Goal: Information Seeking & Learning: Learn about a topic

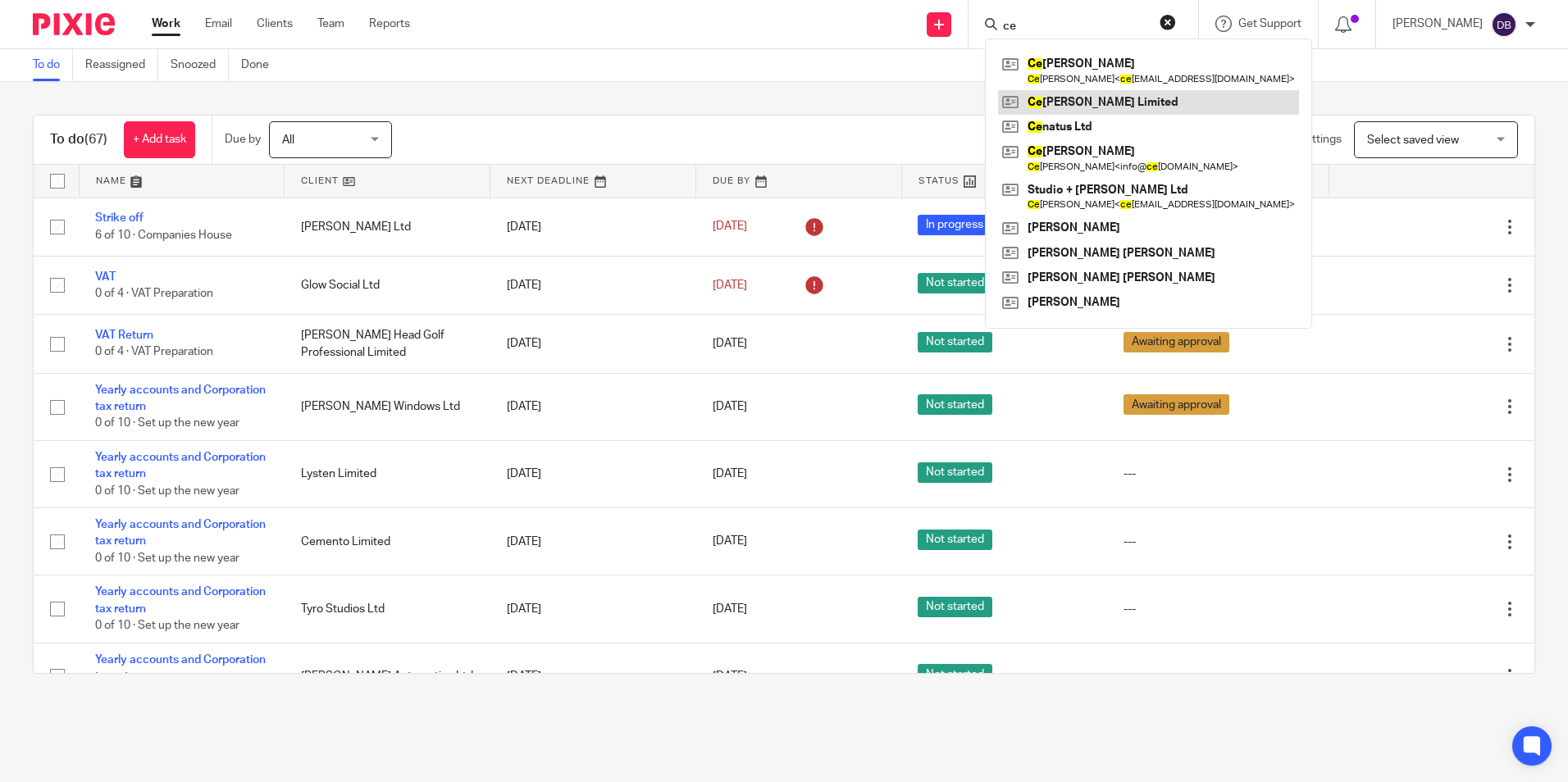
type input "ce"
click at [1087, 99] on link at bounding box center [1148, 102] width 301 height 25
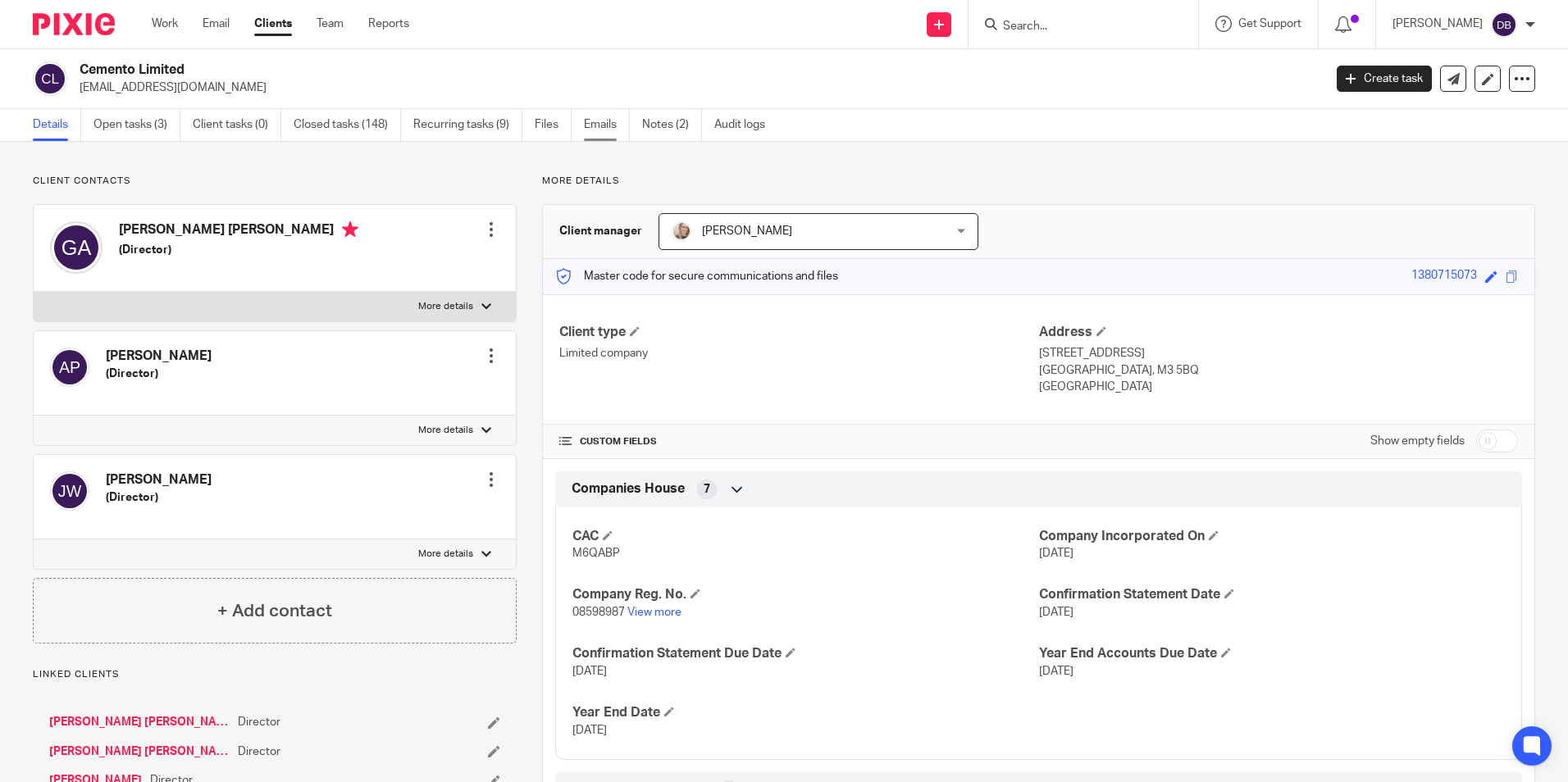
click at [585, 128] on link "Emails" at bounding box center [606, 125] width 46 height 32
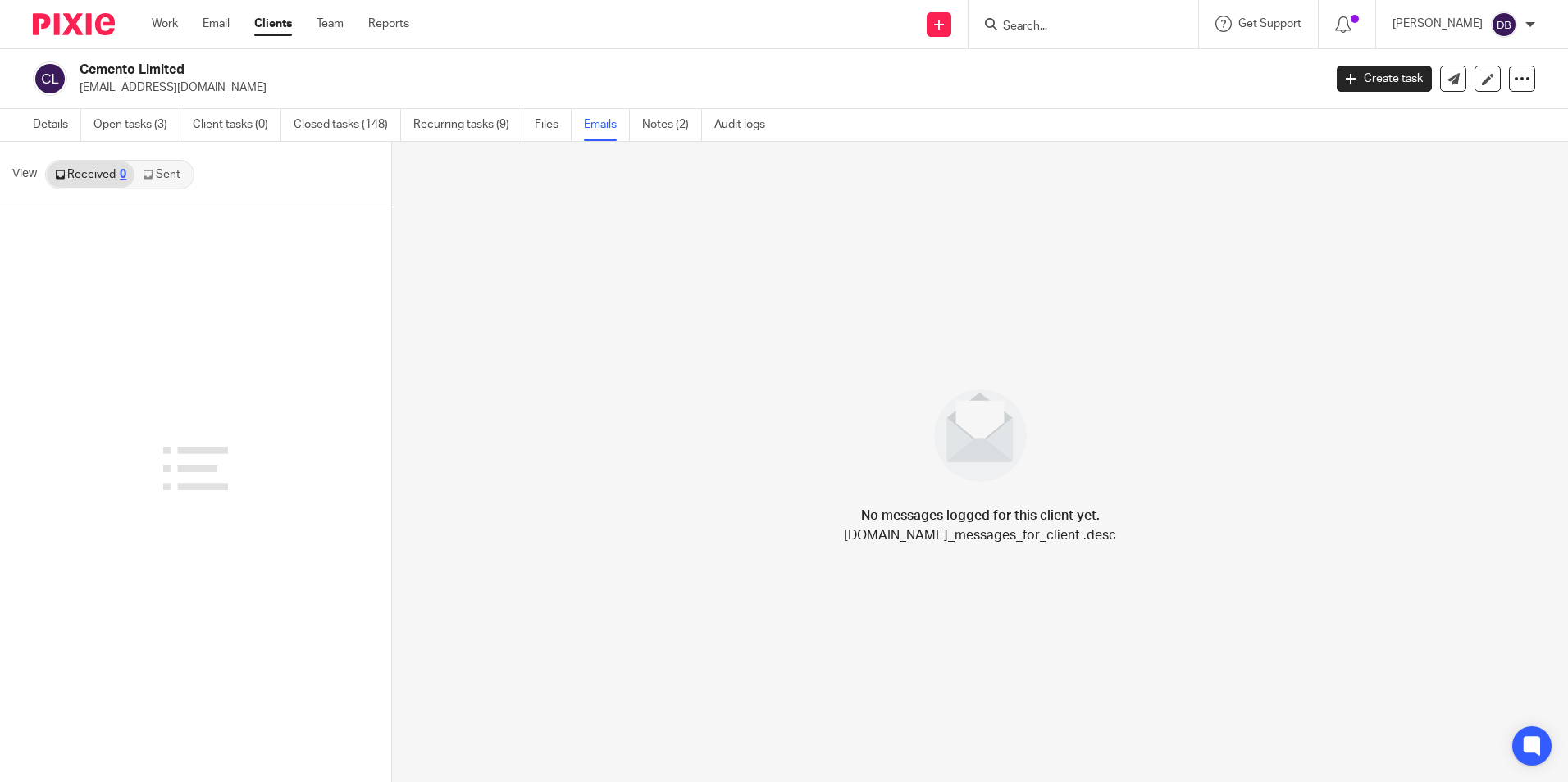
click at [150, 172] on icon at bounding box center [147, 174] width 9 height 9
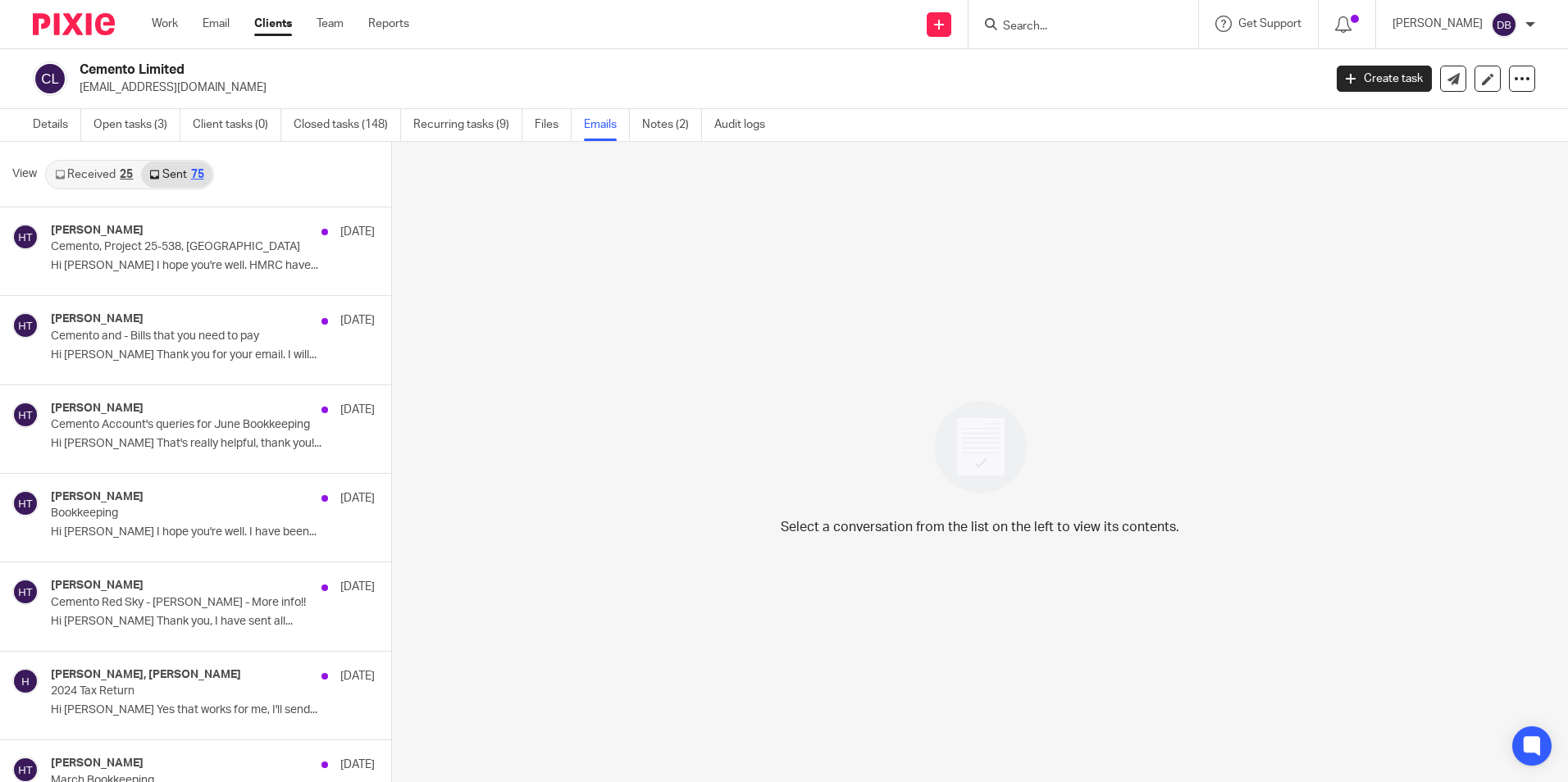
click at [80, 29] on img at bounding box center [73, 24] width 82 height 22
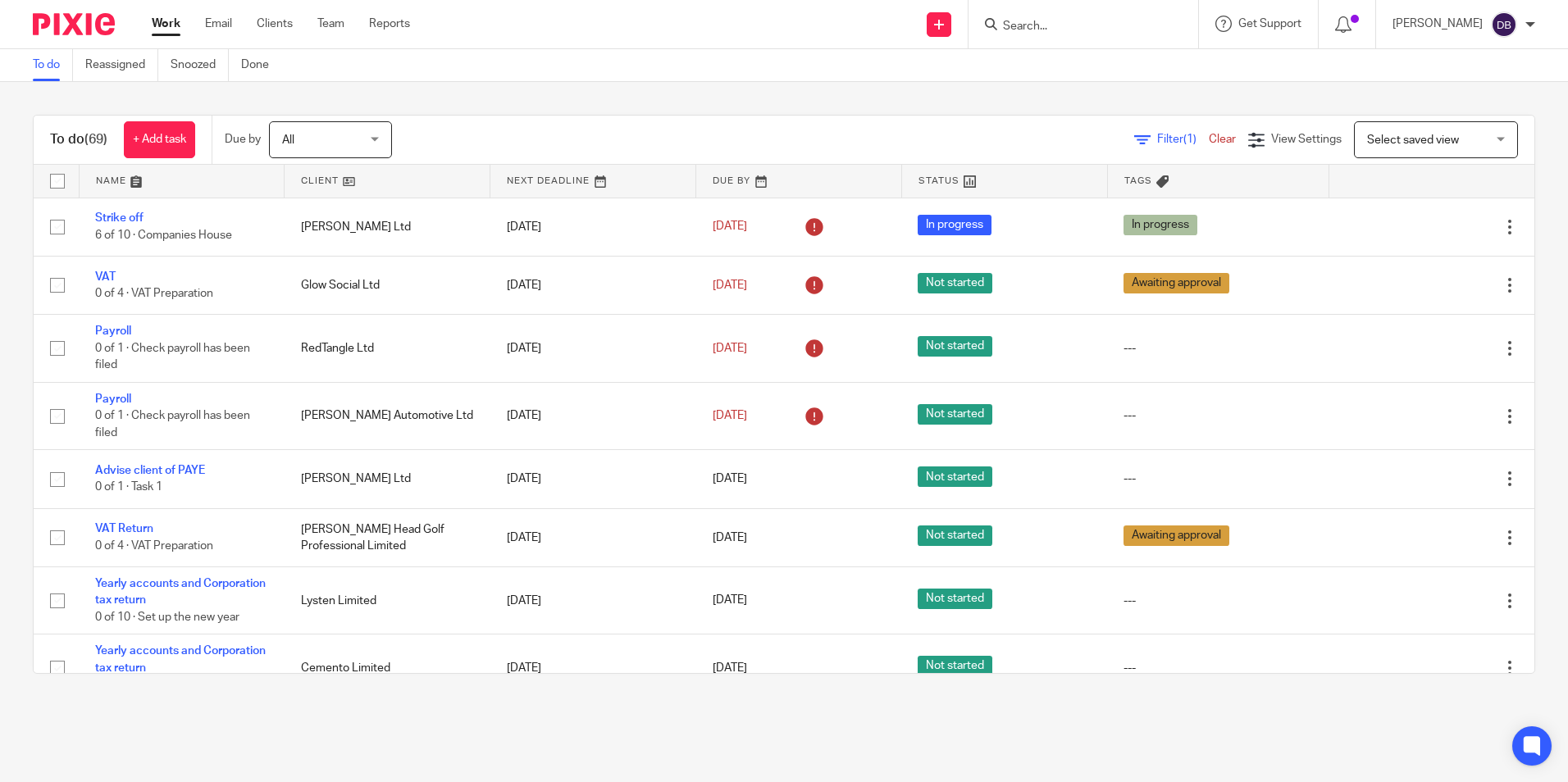
click at [1168, 25] on form at bounding box center [1088, 24] width 174 height 21
click at [1122, 27] on input "Search" at bounding box center [1075, 27] width 148 height 15
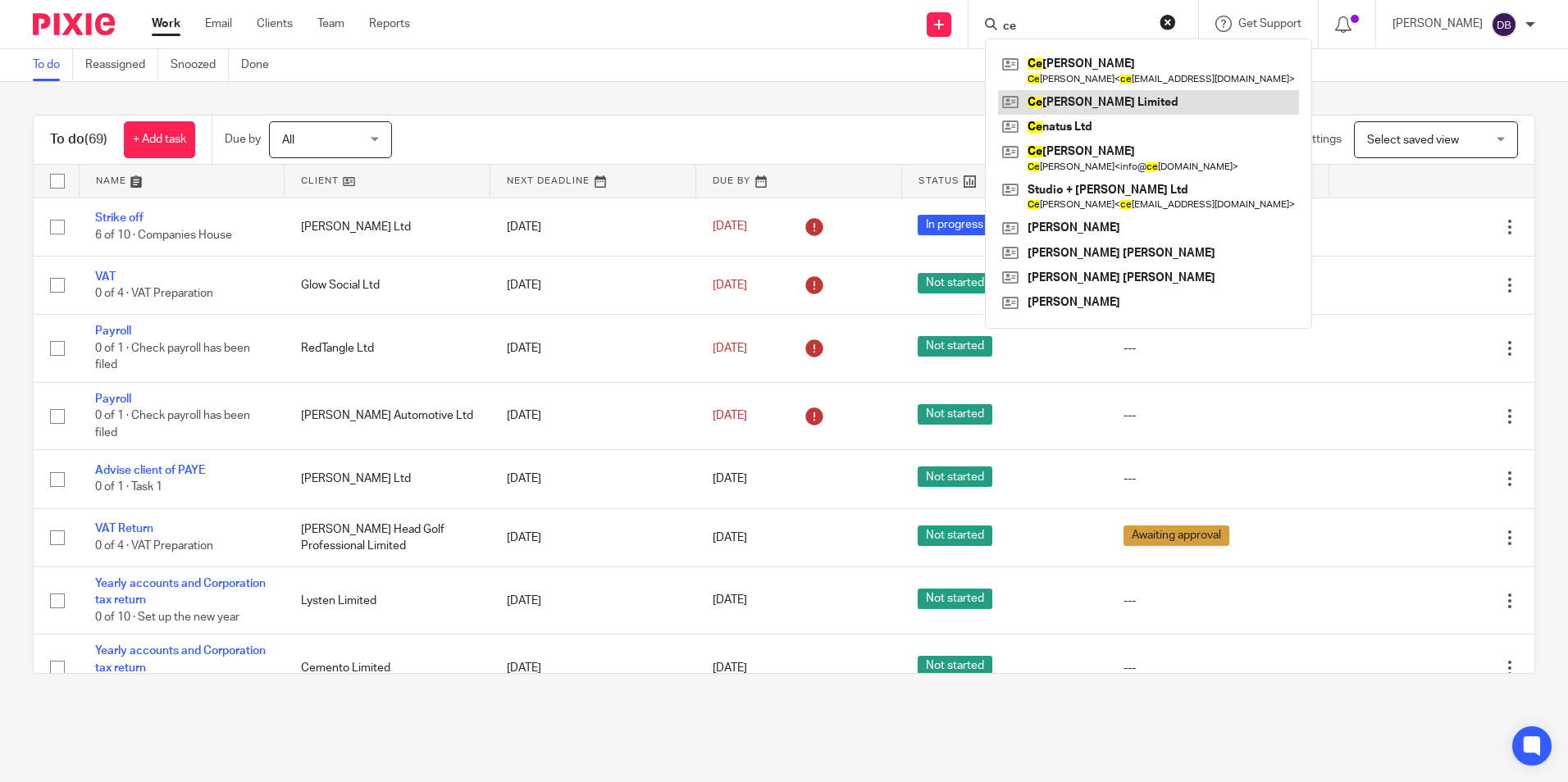
type input "ce"
click at [1128, 99] on link at bounding box center [1148, 102] width 301 height 25
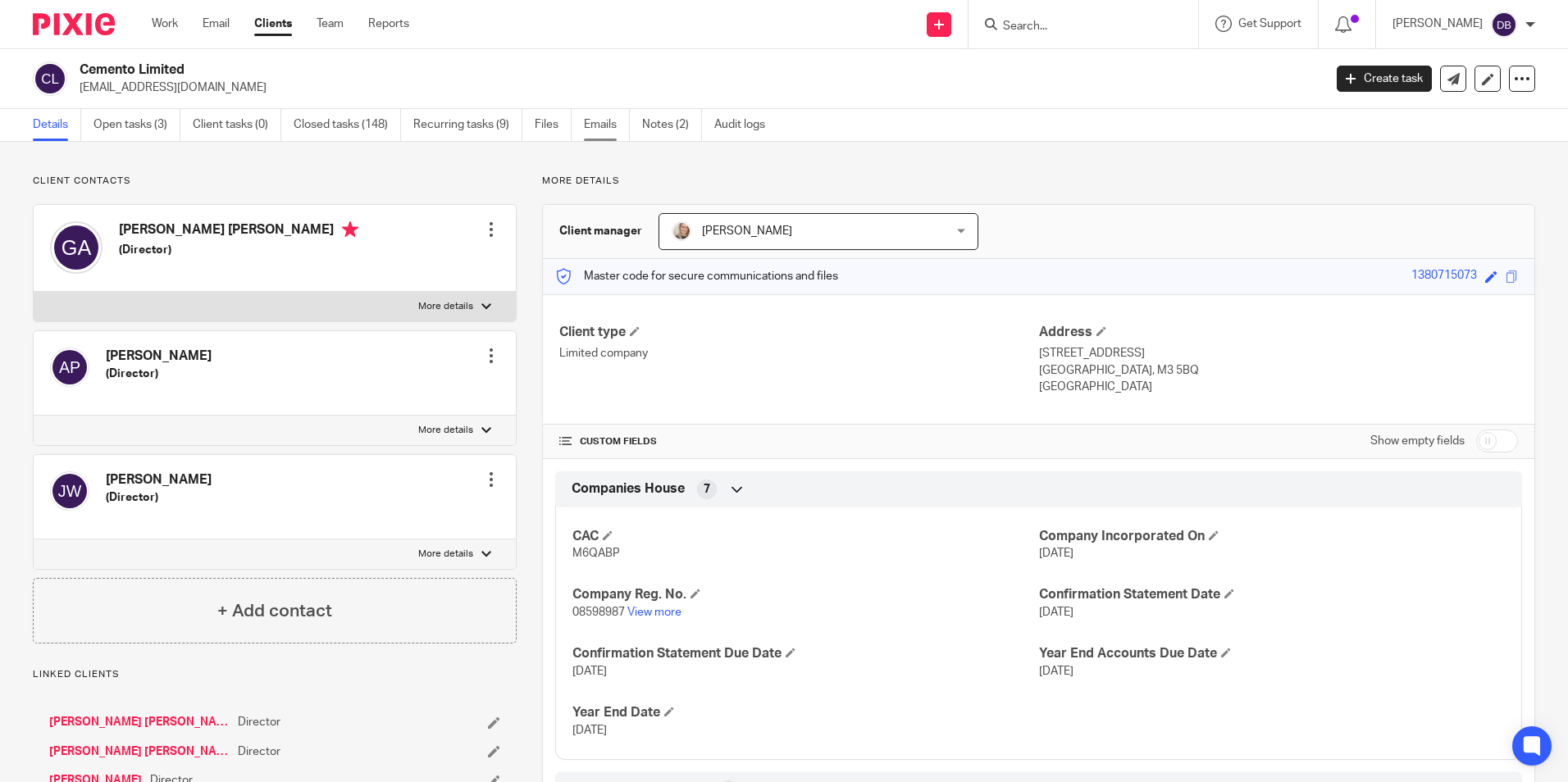
click at [605, 124] on link "Emails" at bounding box center [606, 125] width 46 height 32
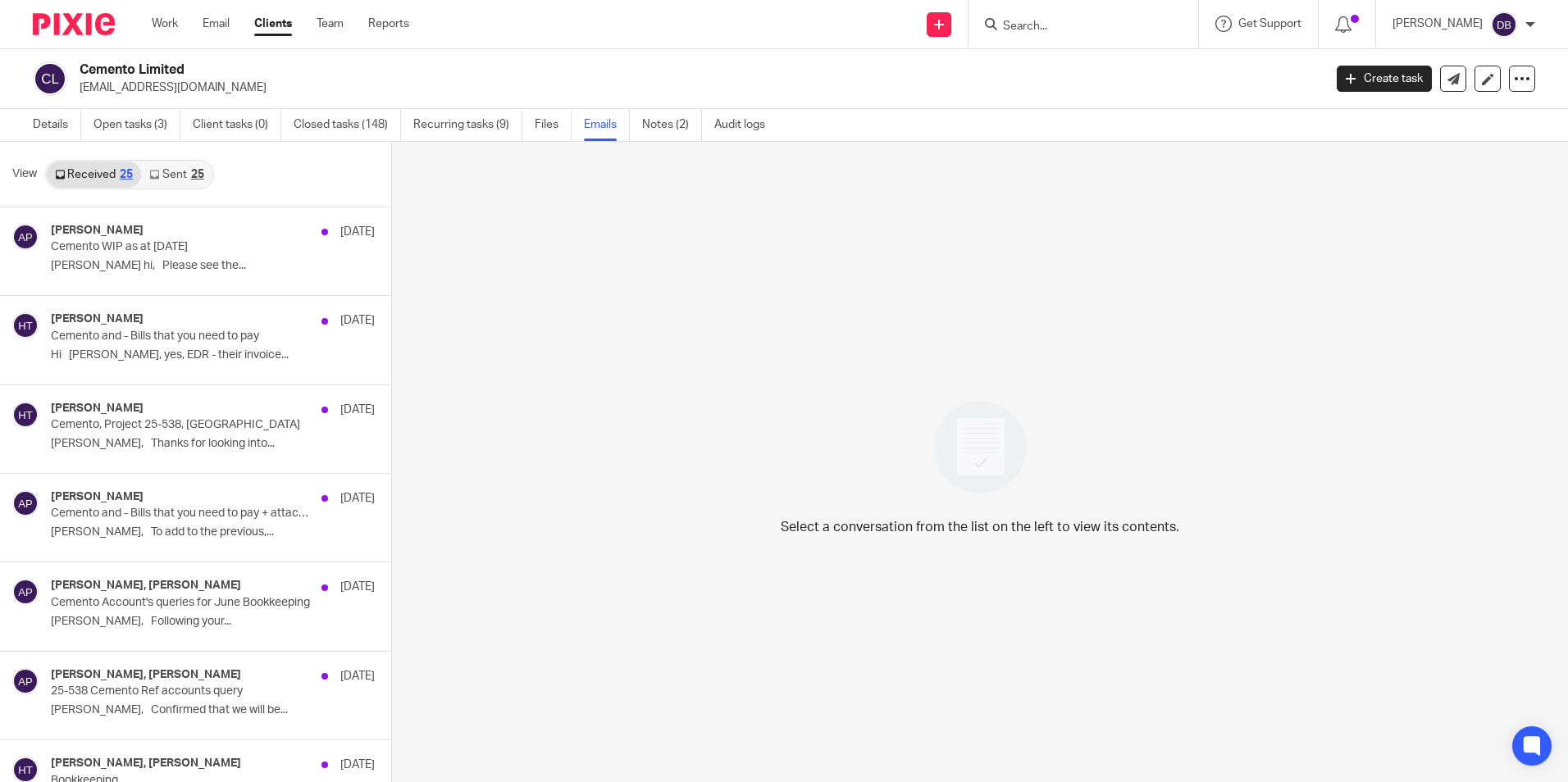
click at [169, 183] on link "Sent 25" at bounding box center [176, 174] width 70 height 27
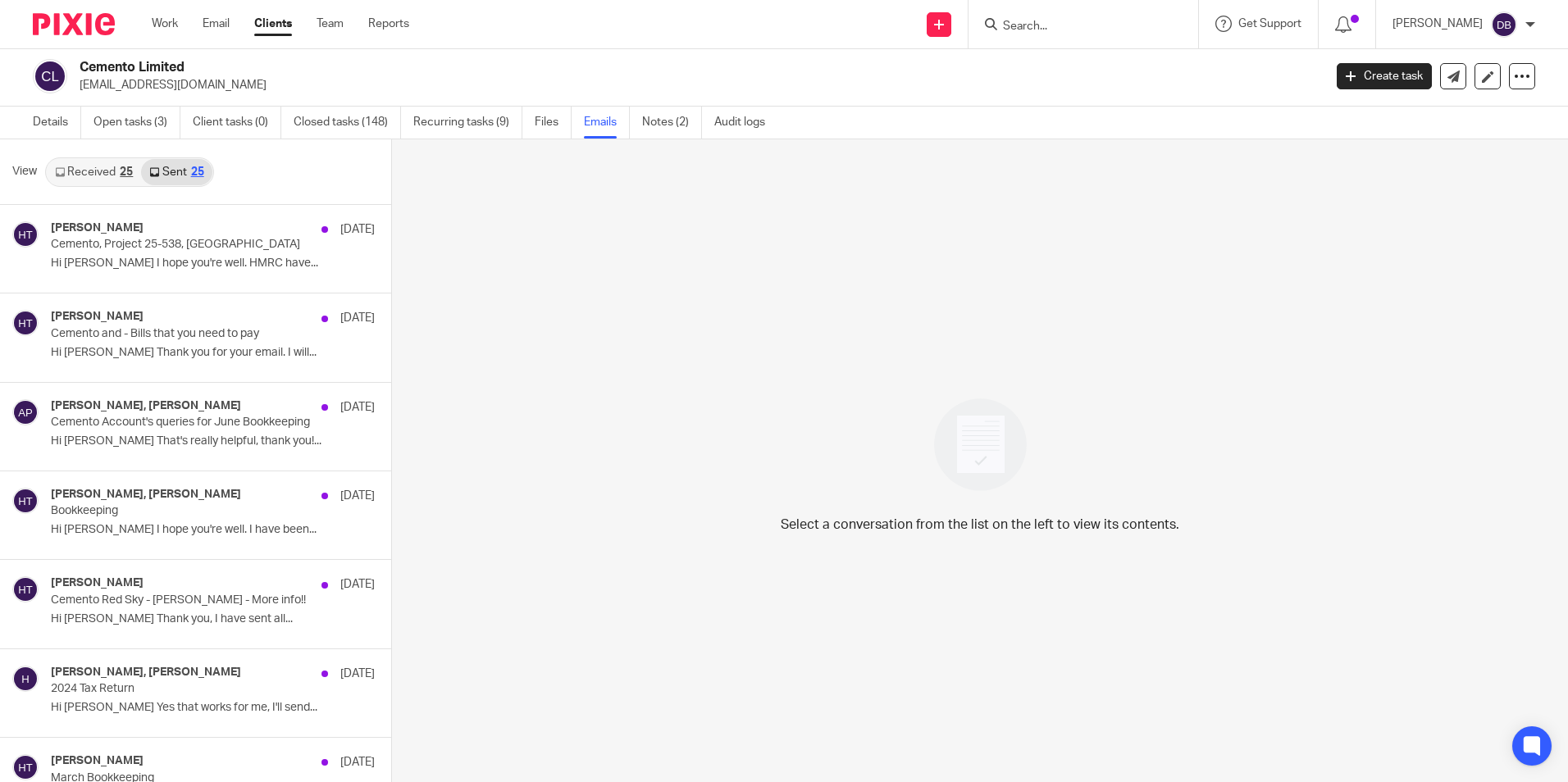
click at [113, 169] on link "Received 25" at bounding box center [94, 172] width 95 height 27
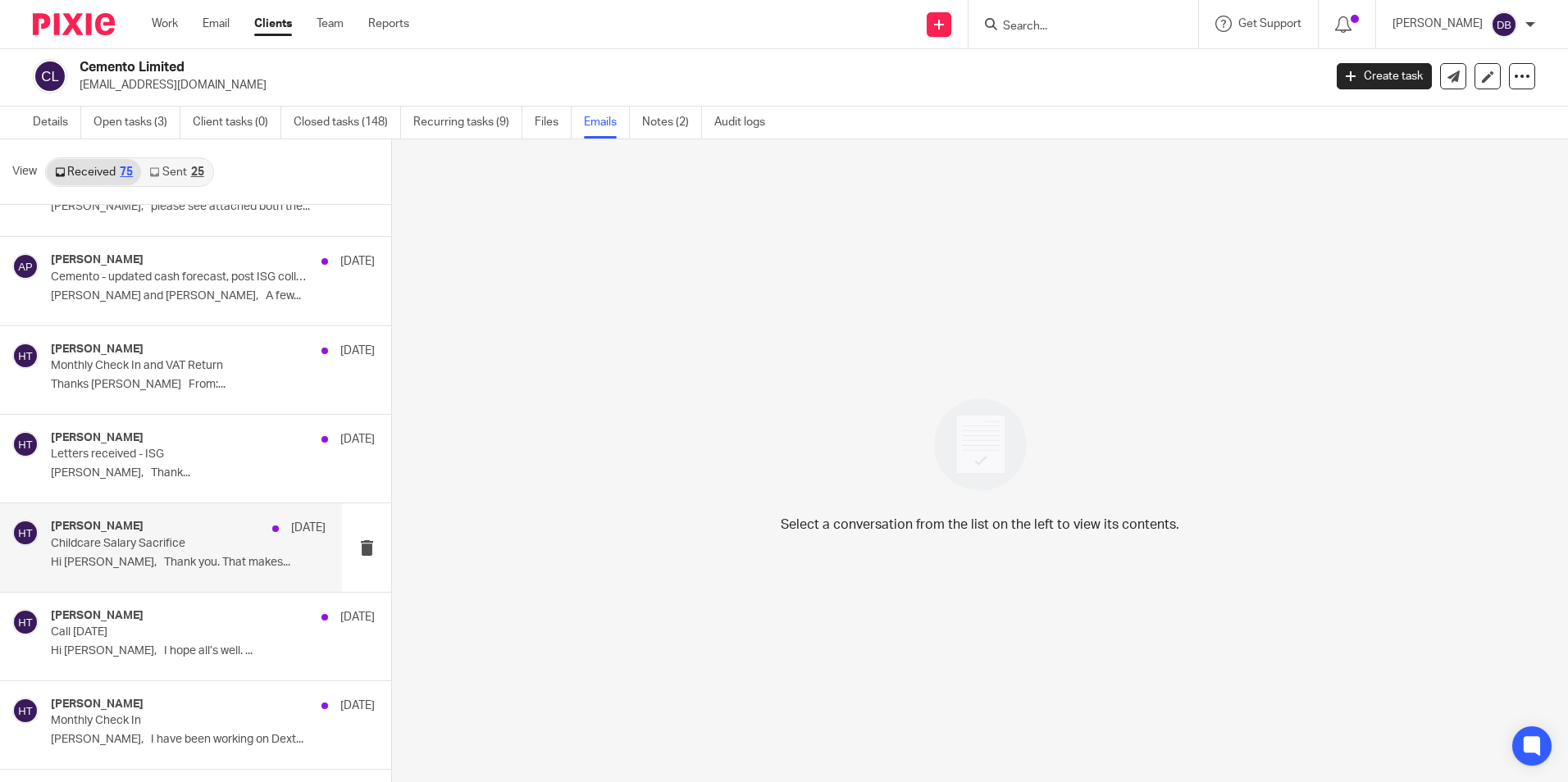
scroll to position [2982, 0]
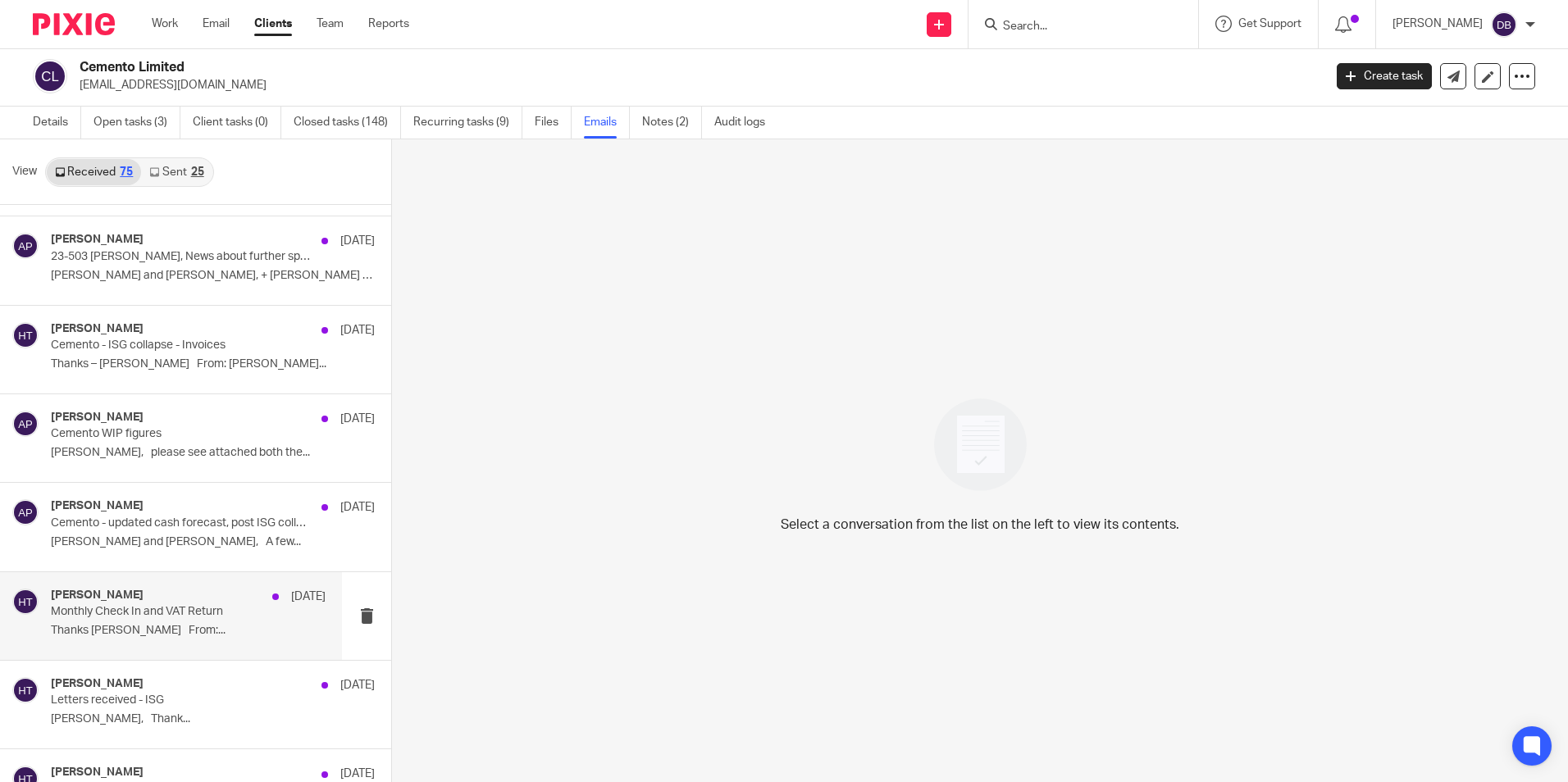
click at [157, 645] on div "[PERSON_NAME] [DATE] Monthly Check In and VAT Return Thanks [PERSON_NAME], [PER…" at bounding box center [171, 616] width 342 height 88
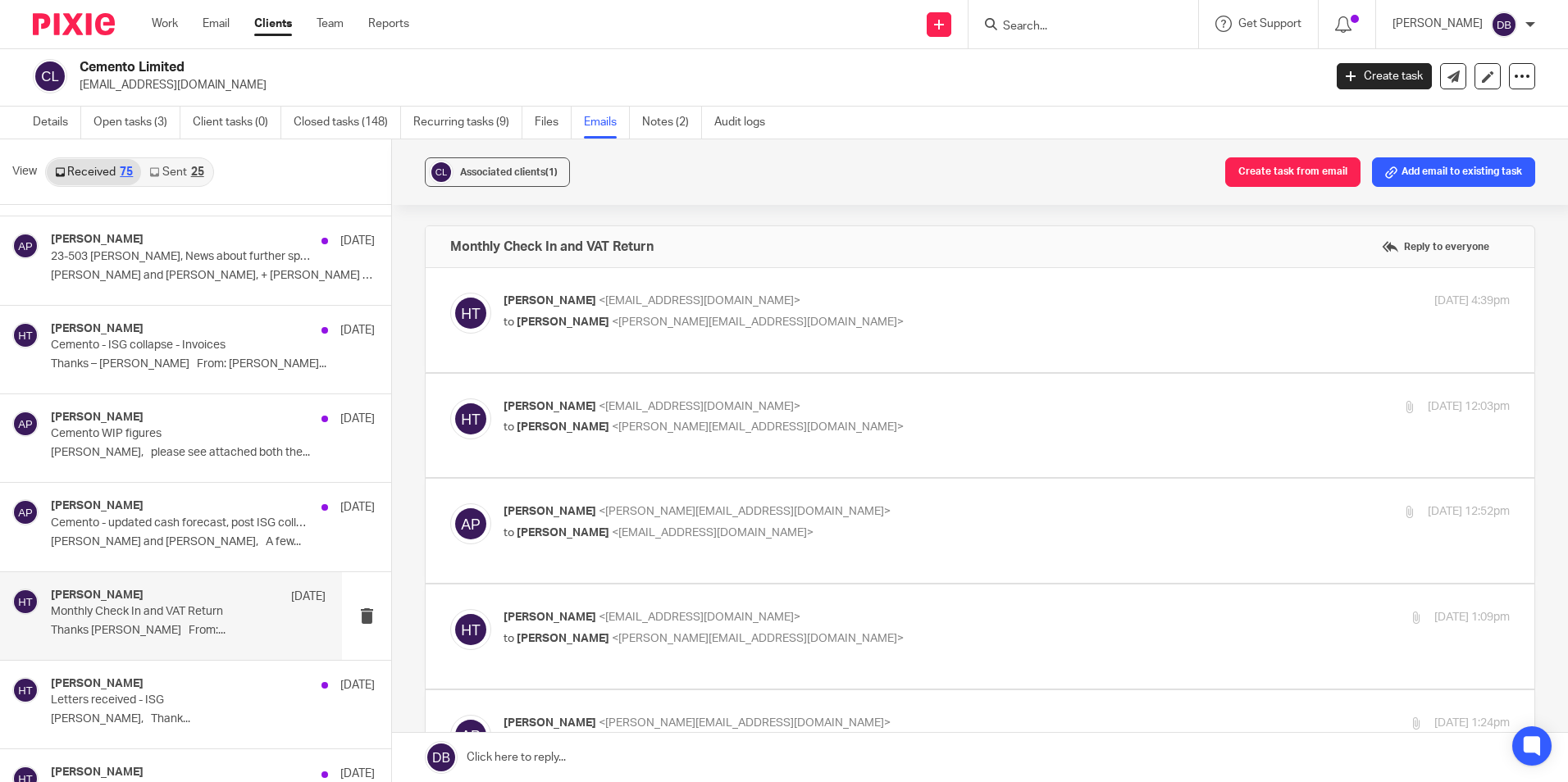
scroll to position [0, 0]
click at [778, 351] on label at bounding box center [979, 320] width 1108 height 104
click at [450, 293] on input "checkbox" at bounding box center [449, 292] width 1 height 1
checkbox input "true"
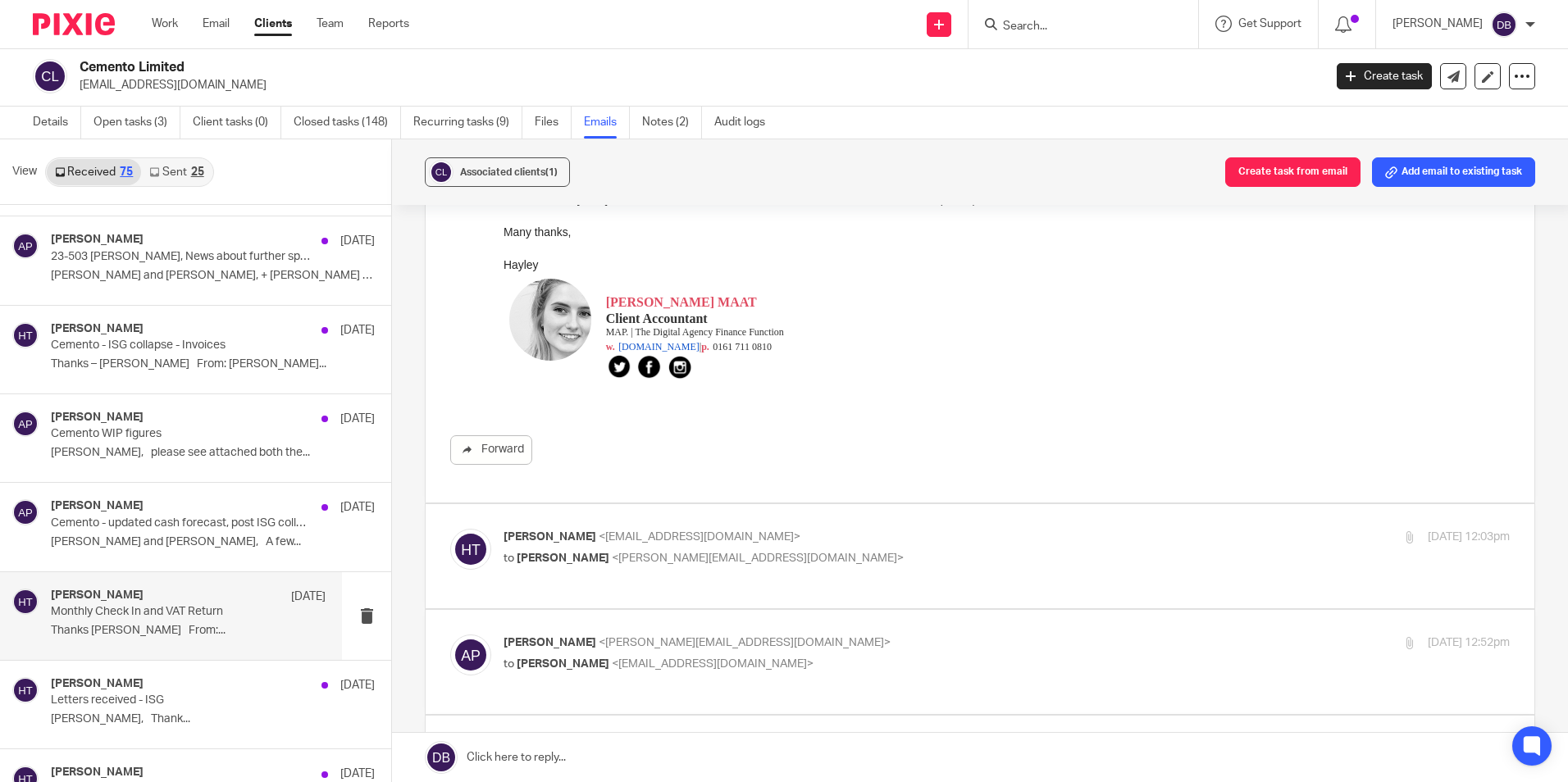
scroll to position [410, 0]
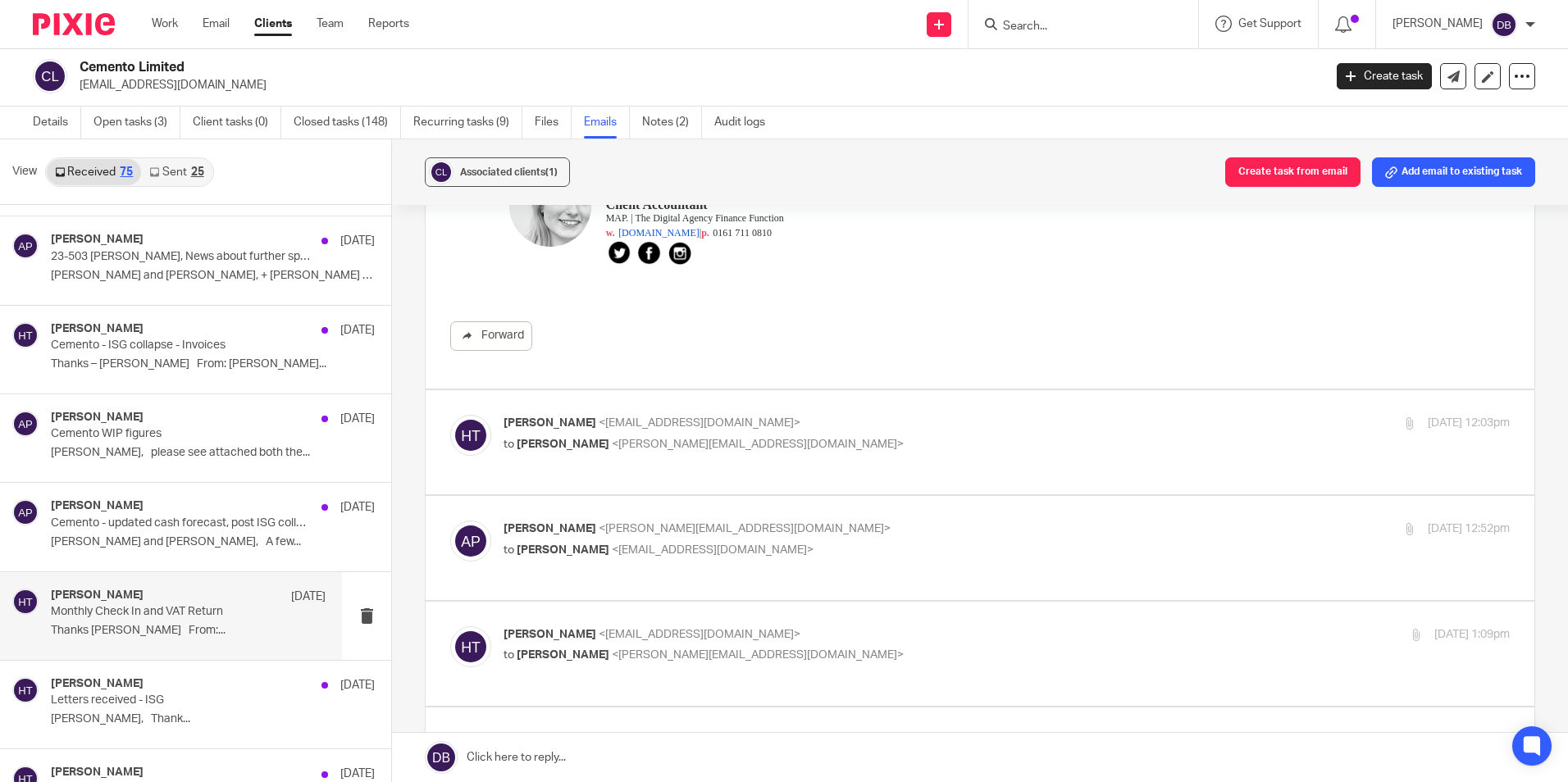
click at [810, 441] on p "to [PERSON_NAME] <[PERSON_NAME][EMAIL_ADDRESS][DOMAIN_NAME]>" at bounding box center [839, 445] width 671 height 17
checkbox input "true"
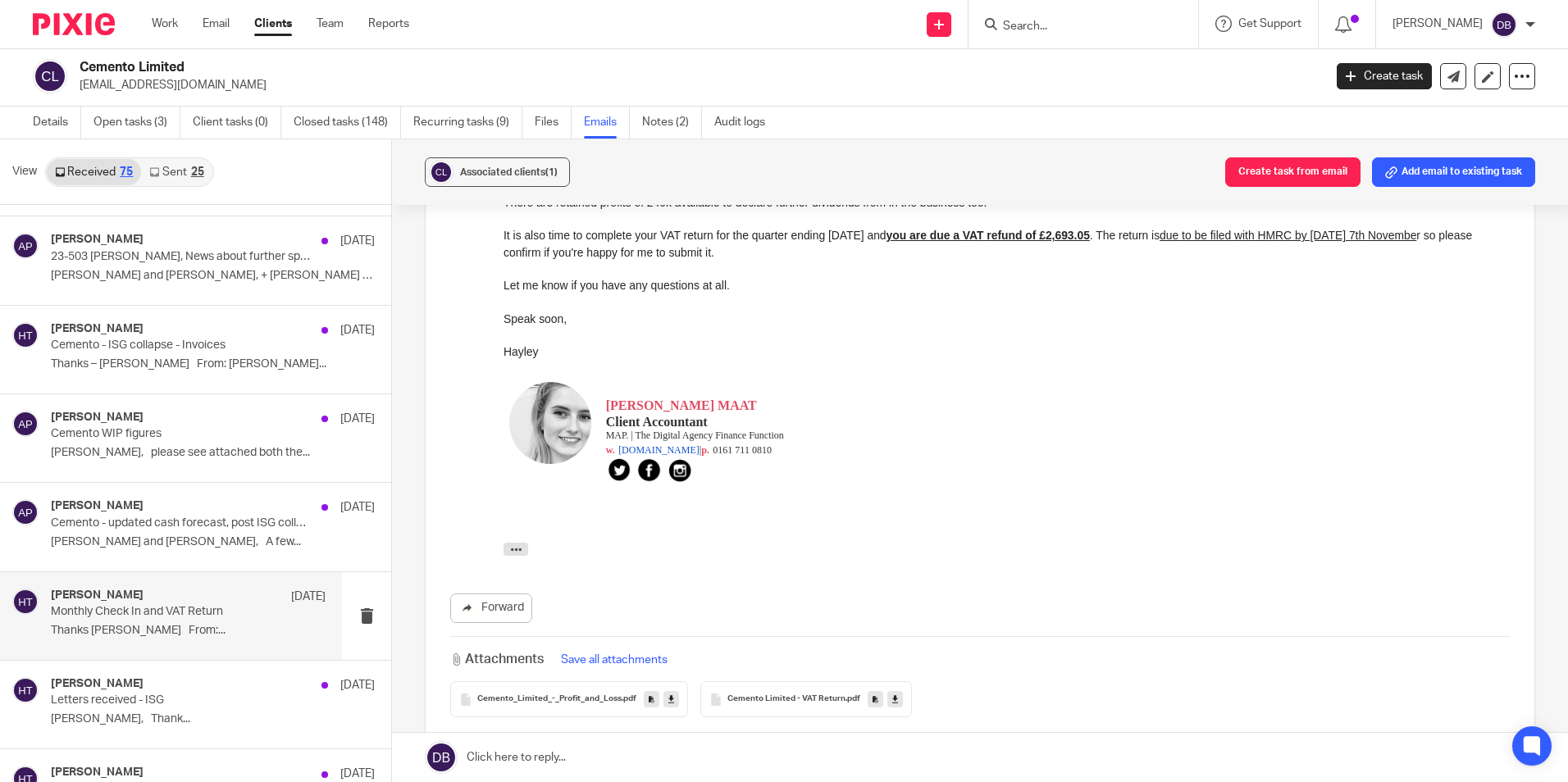
scroll to position [1148, 0]
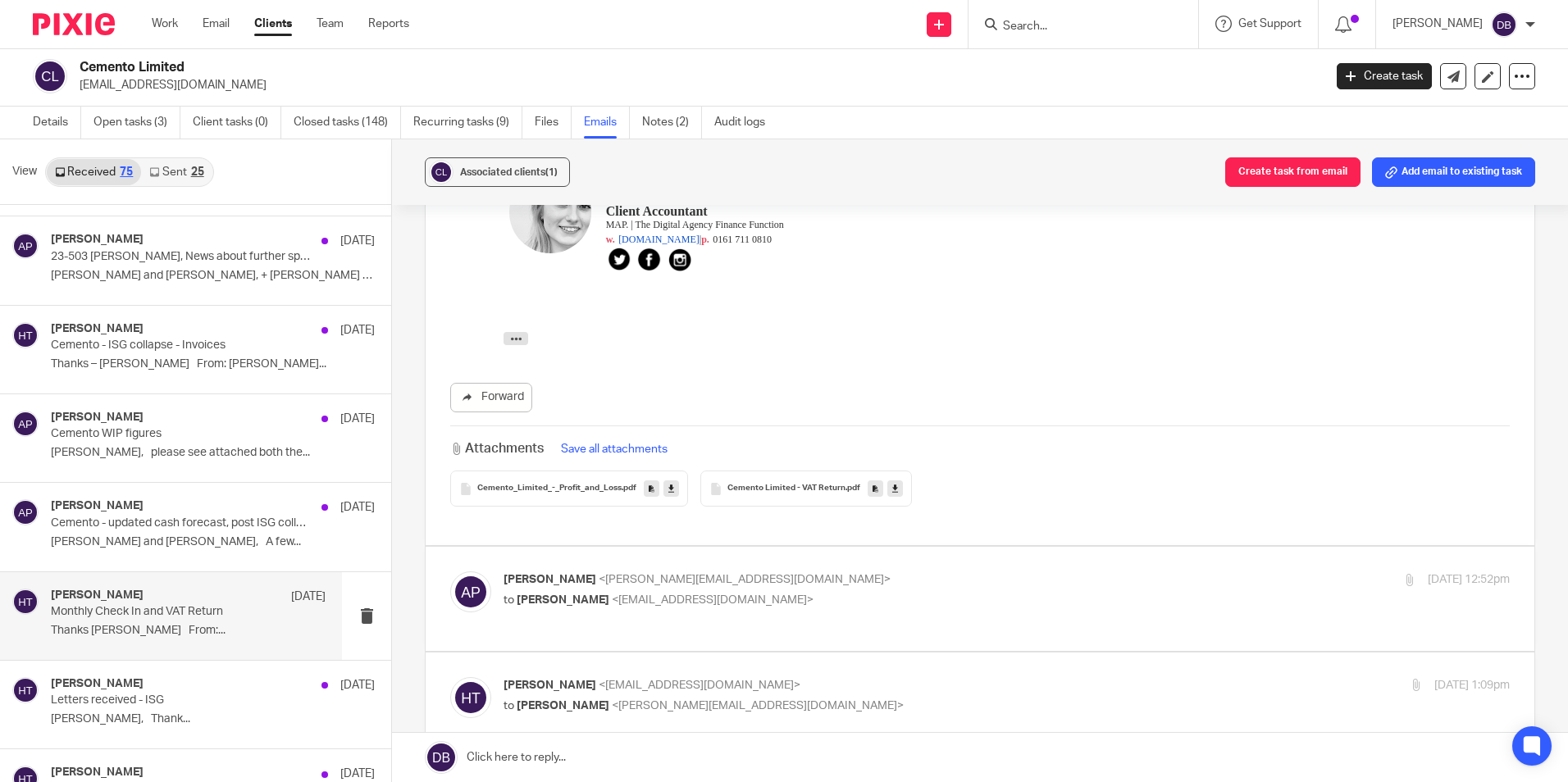
click at [879, 571] on p "[PERSON_NAME] <[PERSON_NAME][EMAIL_ADDRESS][DOMAIN_NAME]>" at bounding box center [839, 580] width 671 height 17
checkbox input "true"
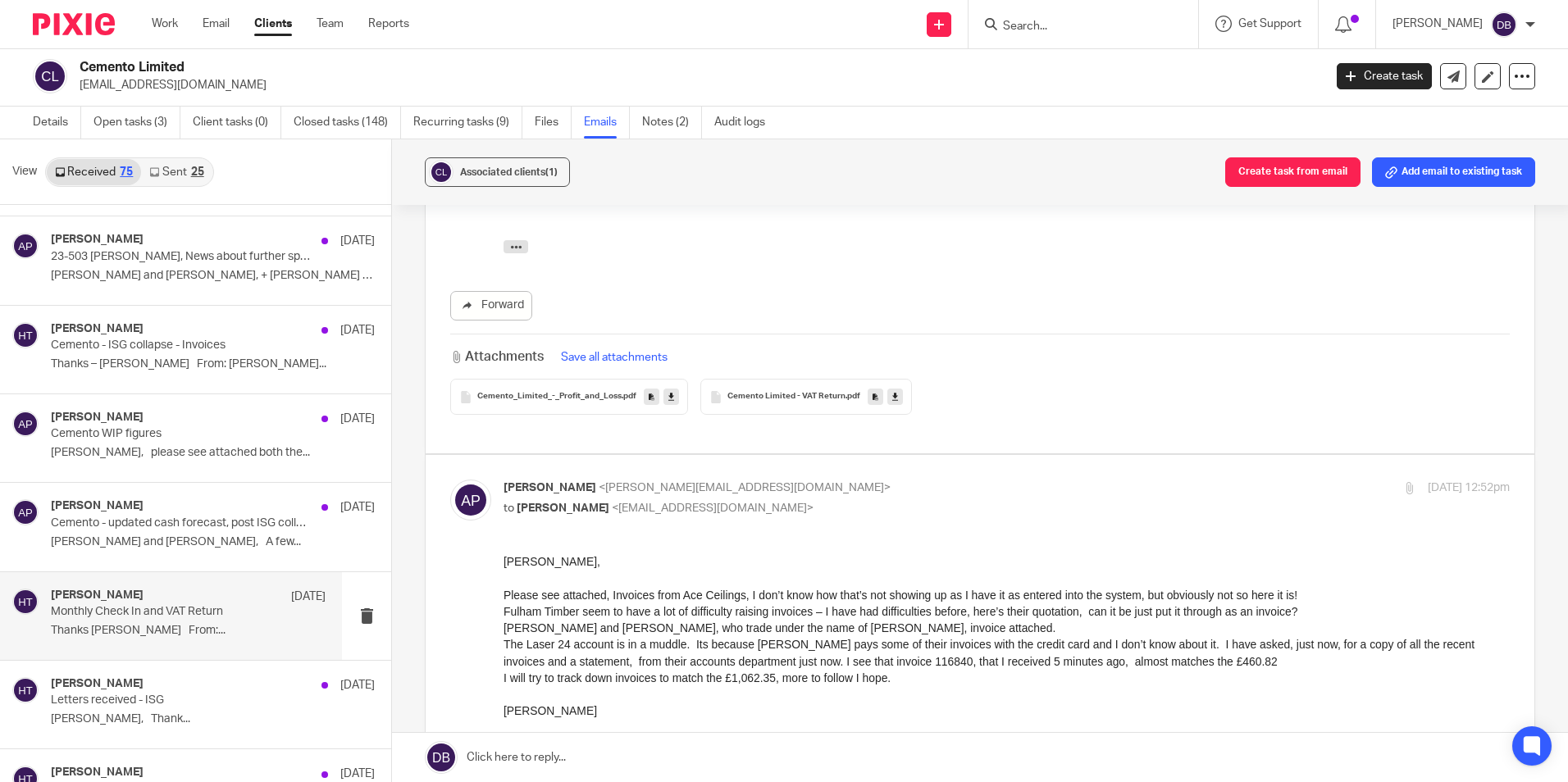
scroll to position [1394, 0]
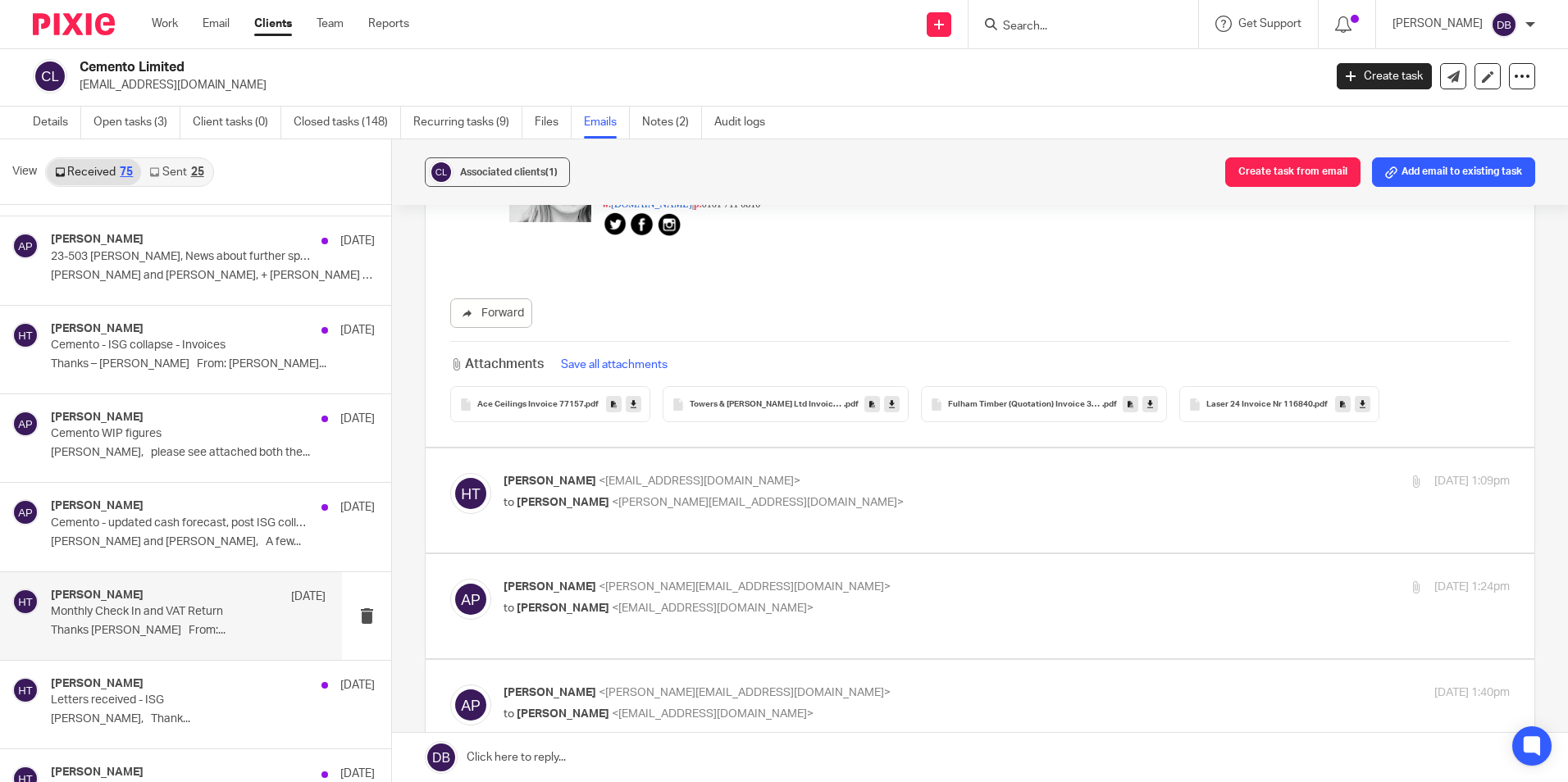
click at [846, 473] on p "[PERSON_NAME] <[EMAIL_ADDRESS][DOMAIN_NAME]>" at bounding box center [839, 482] width 671 height 17
checkbox input "true"
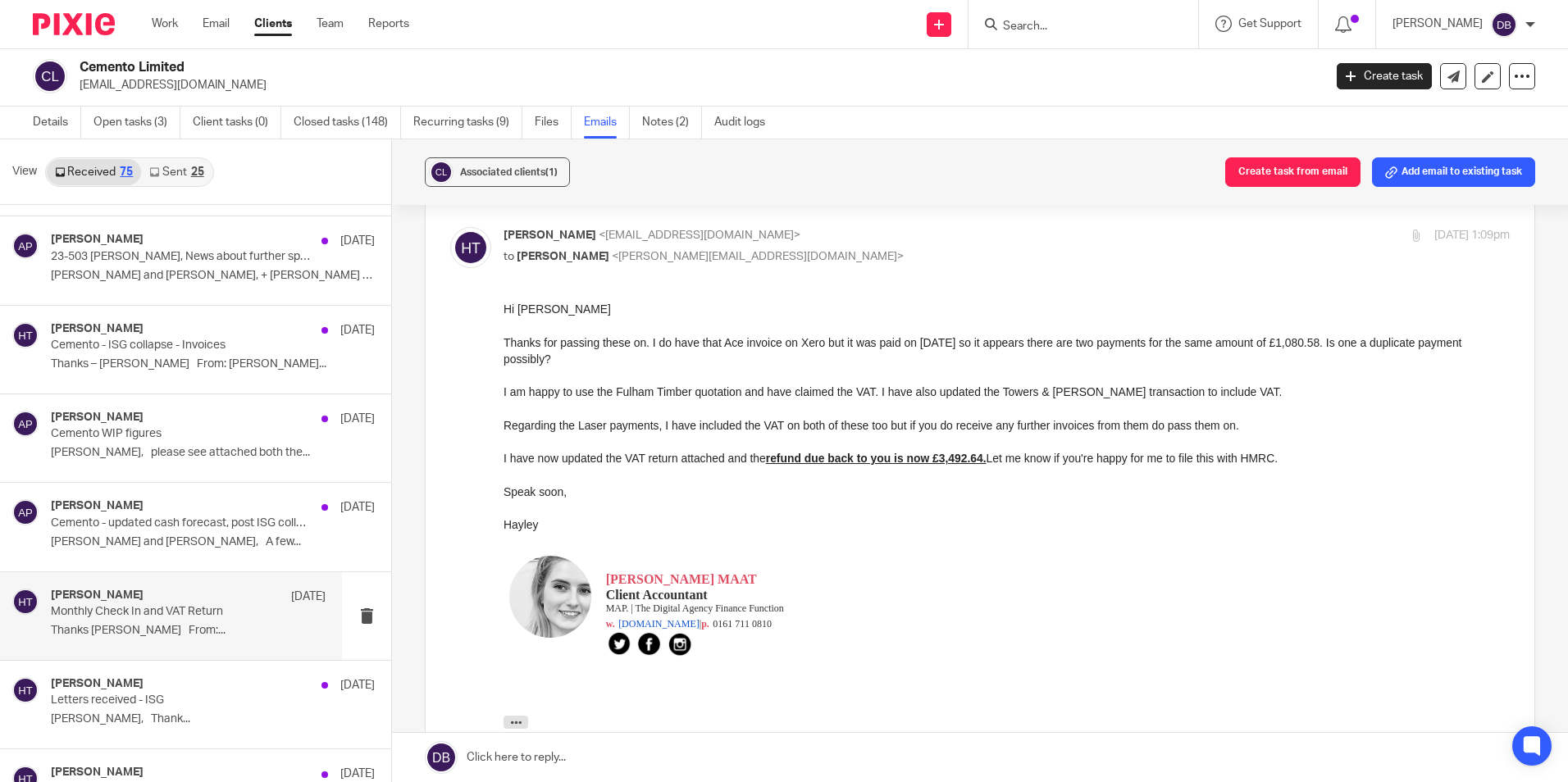
scroll to position [2789, 0]
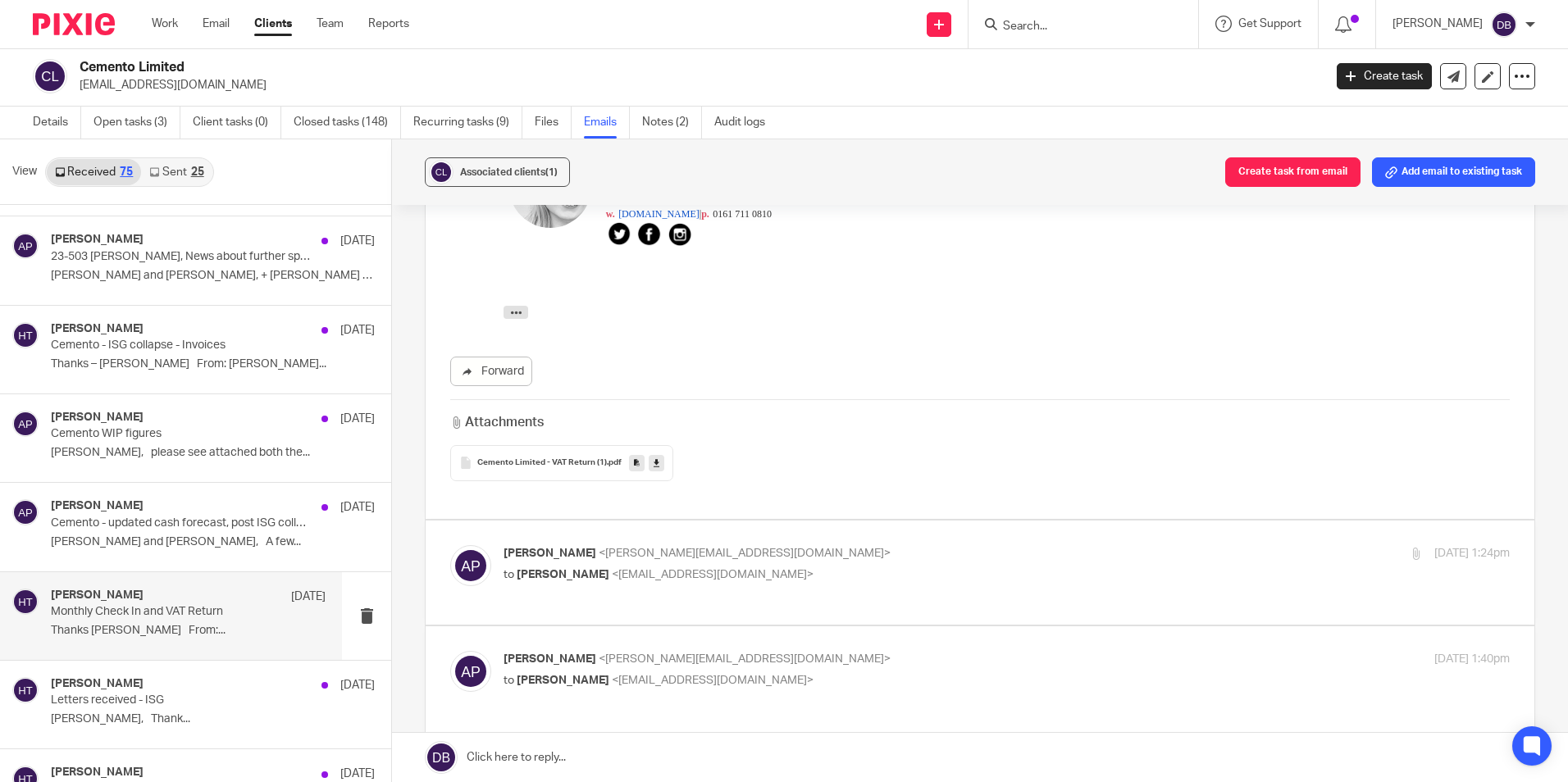
click at [825, 546] on p "[PERSON_NAME] <[PERSON_NAME][EMAIL_ADDRESS][DOMAIN_NAME]>" at bounding box center [839, 554] width 671 height 17
checkbox input "true"
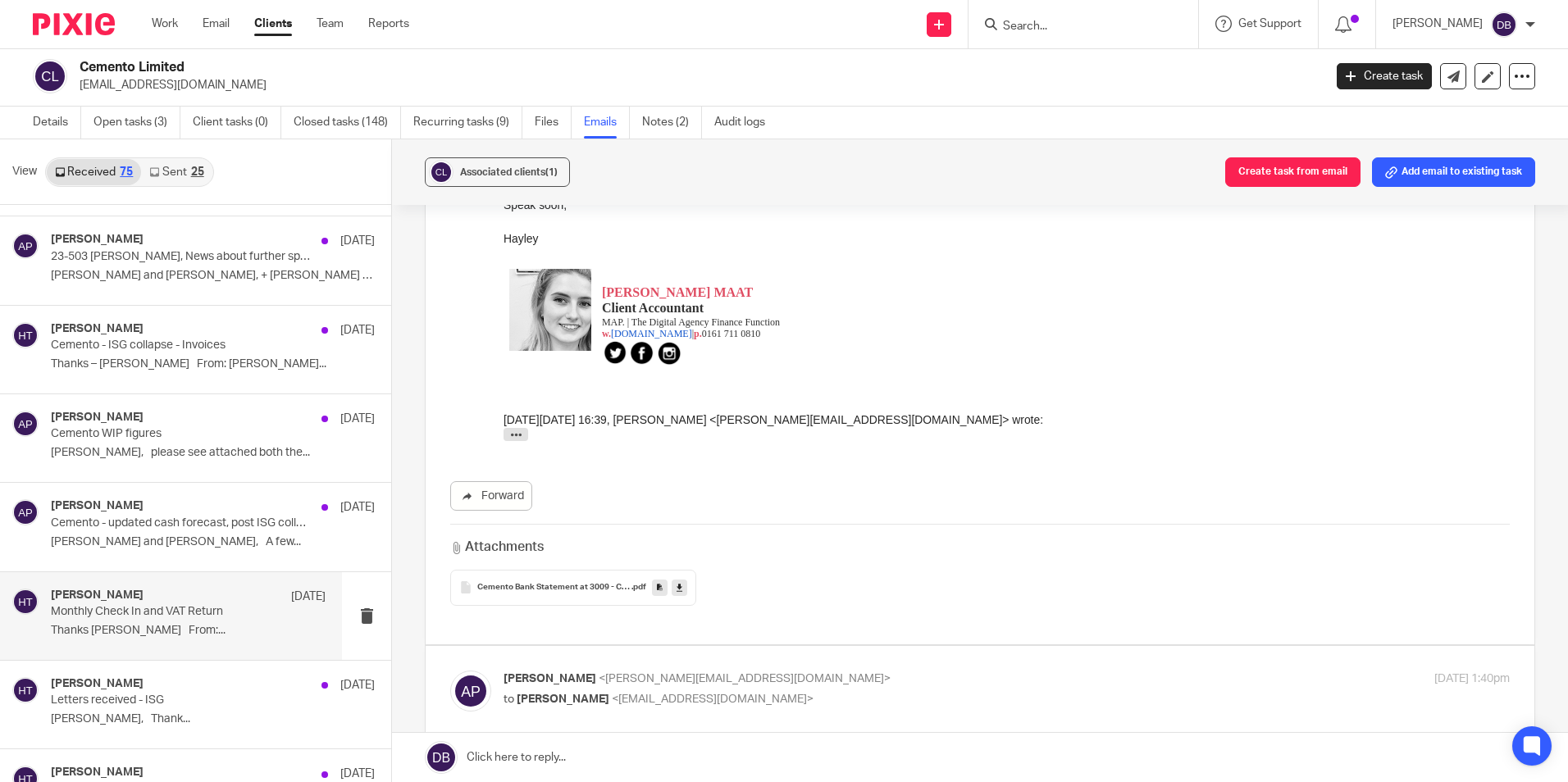
scroll to position [4182, 0]
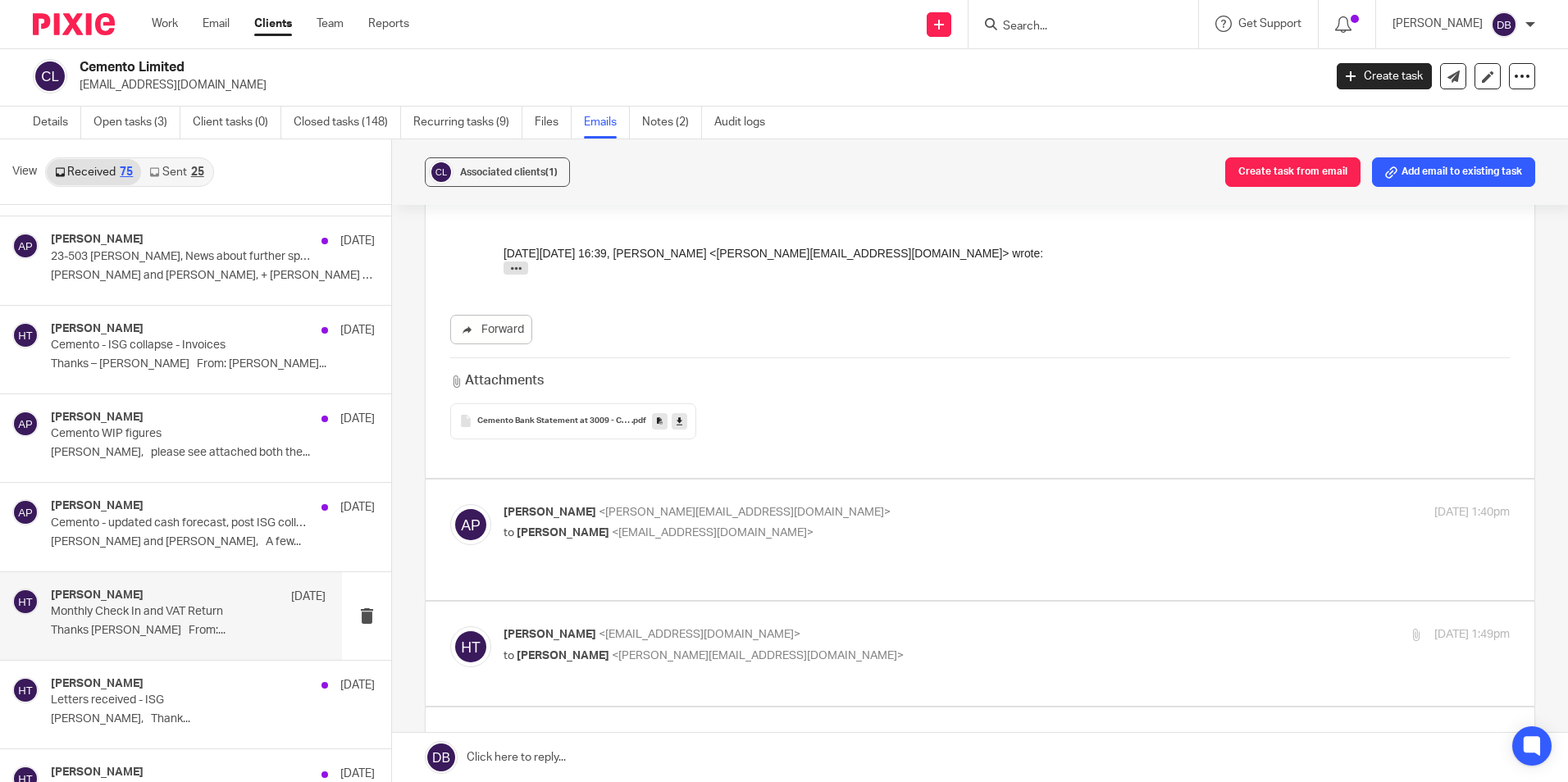
click at [785, 480] on label at bounding box center [979, 540] width 1108 height 120
click at [450, 504] on input "checkbox" at bounding box center [449, 504] width 1 height 1
checkbox input "true"
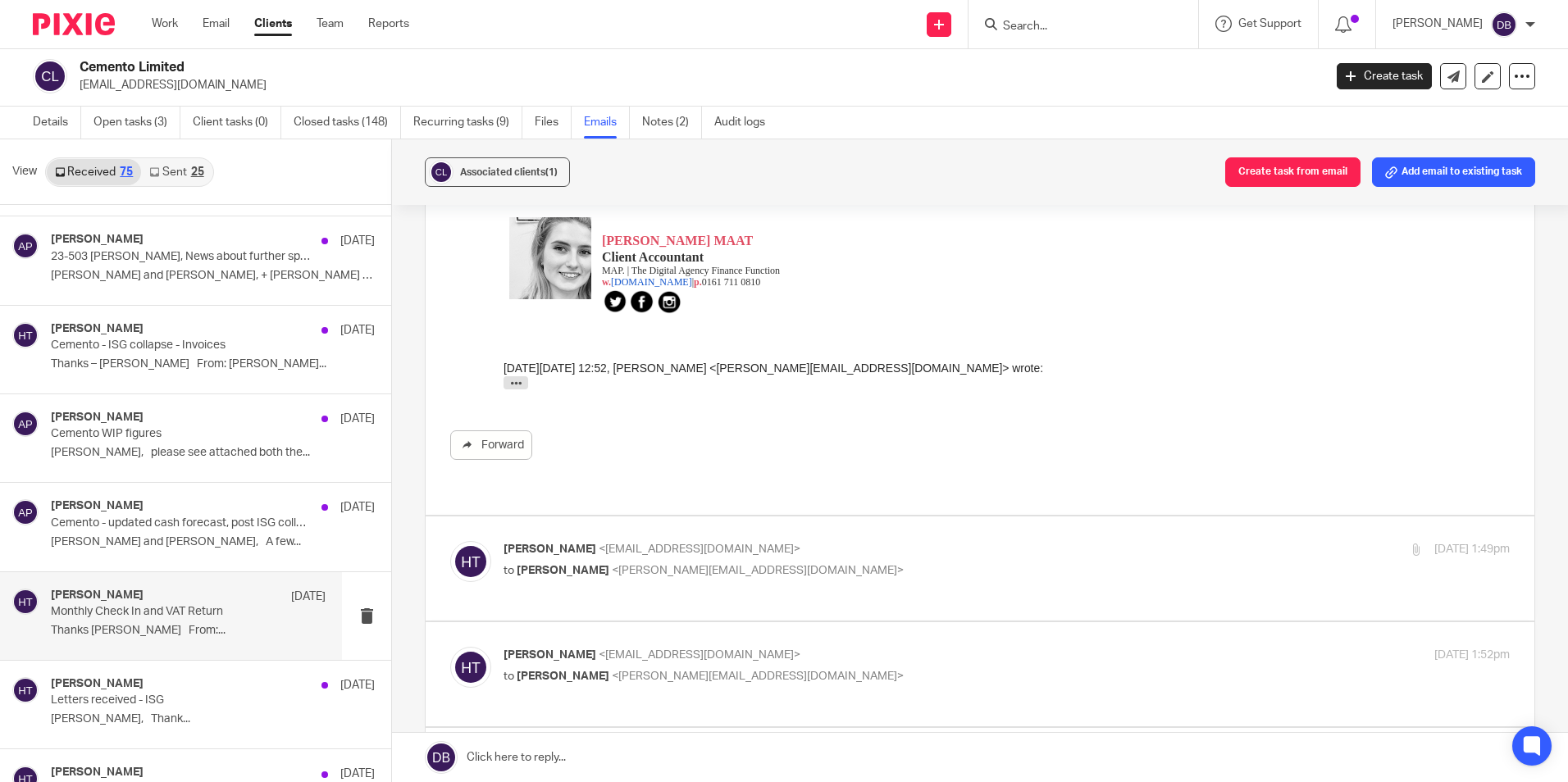
scroll to position [5249, 0]
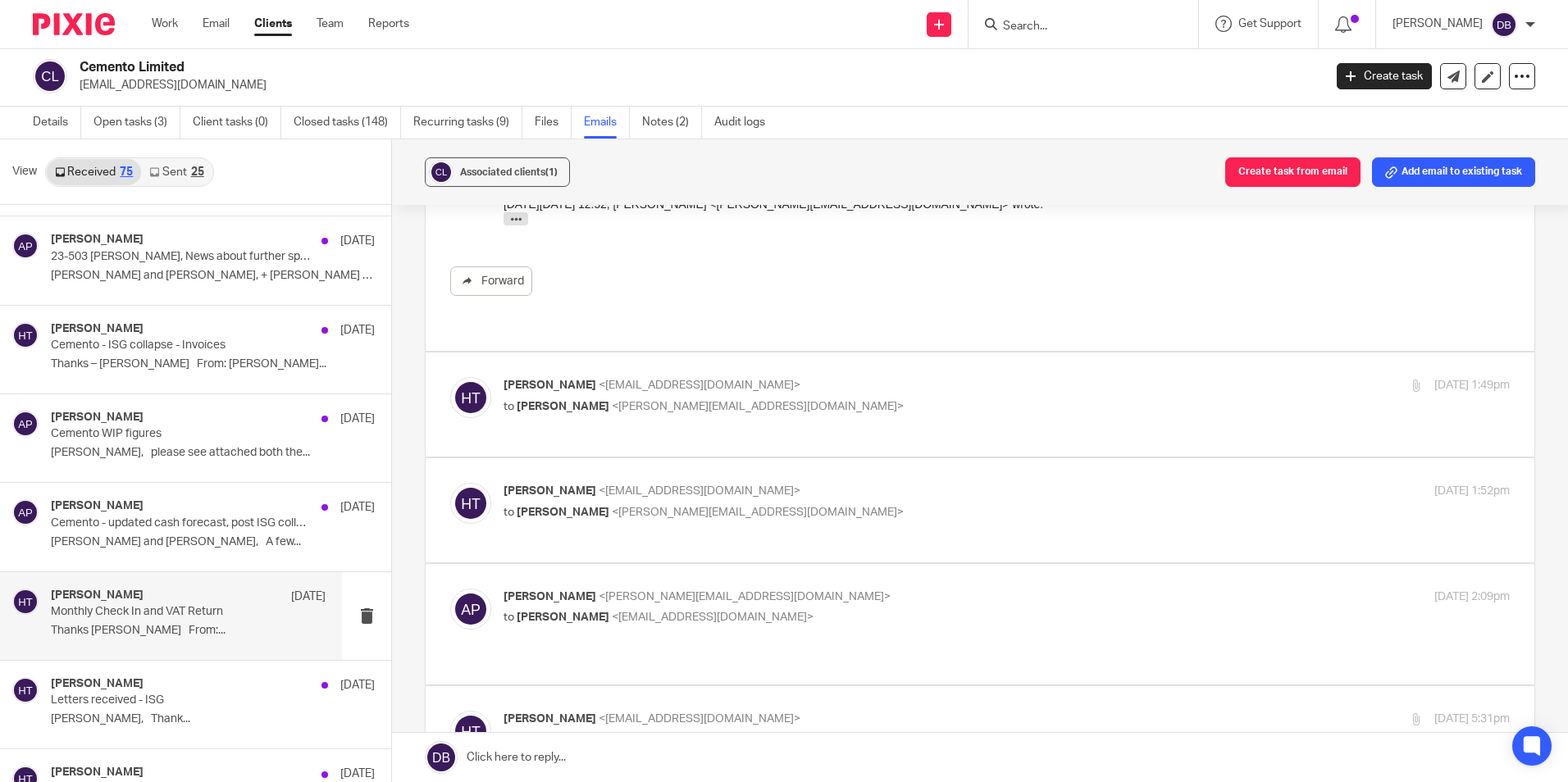
click at [857, 399] on p "to [PERSON_NAME] <[PERSON_NAME][EMAIL_ADDRESS][DOMAIN_NAME]>" at bounding box center [839, 407] width 671 height 17
checkbox input "true"
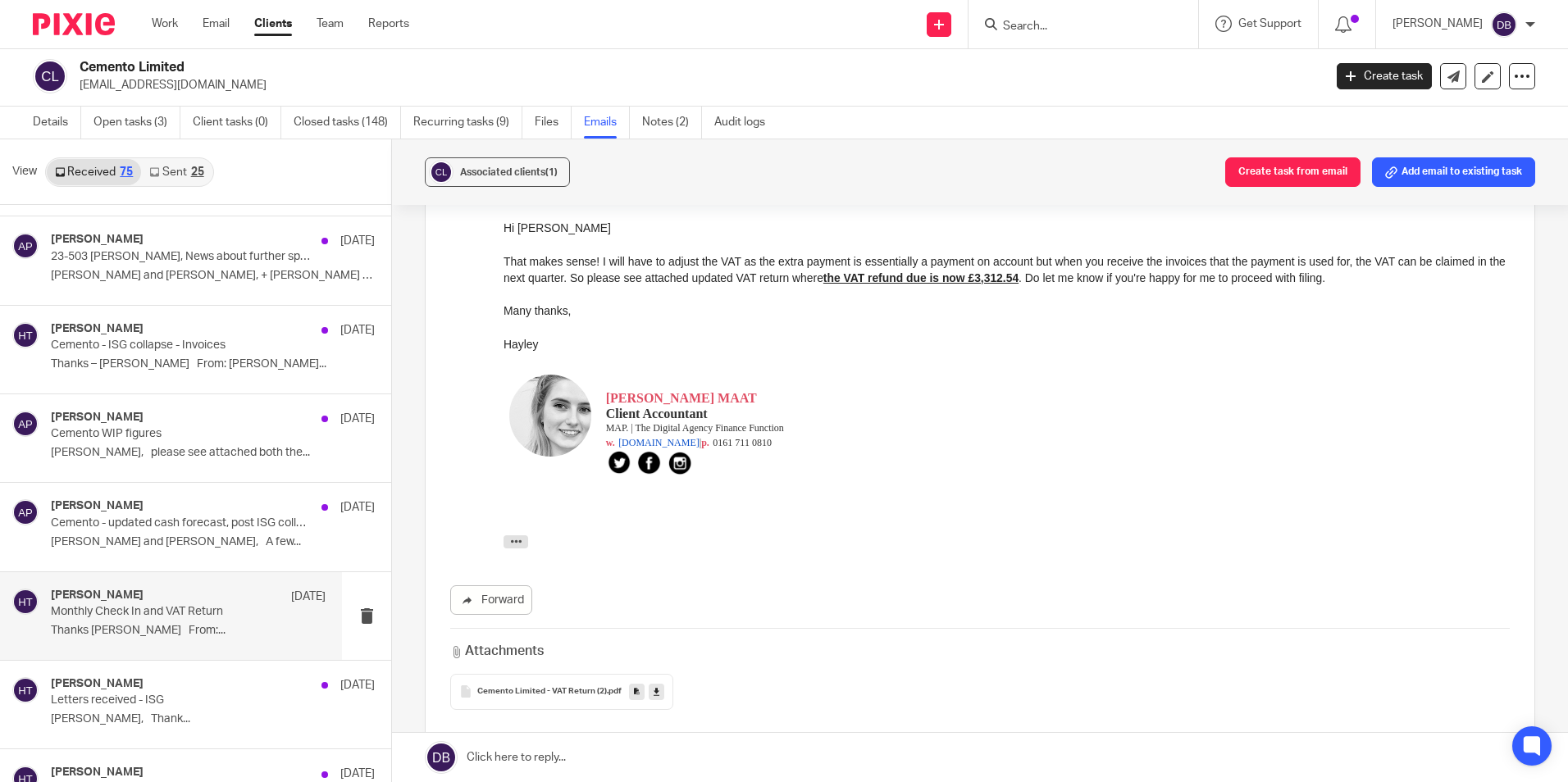
scroll to position [5740, 0]
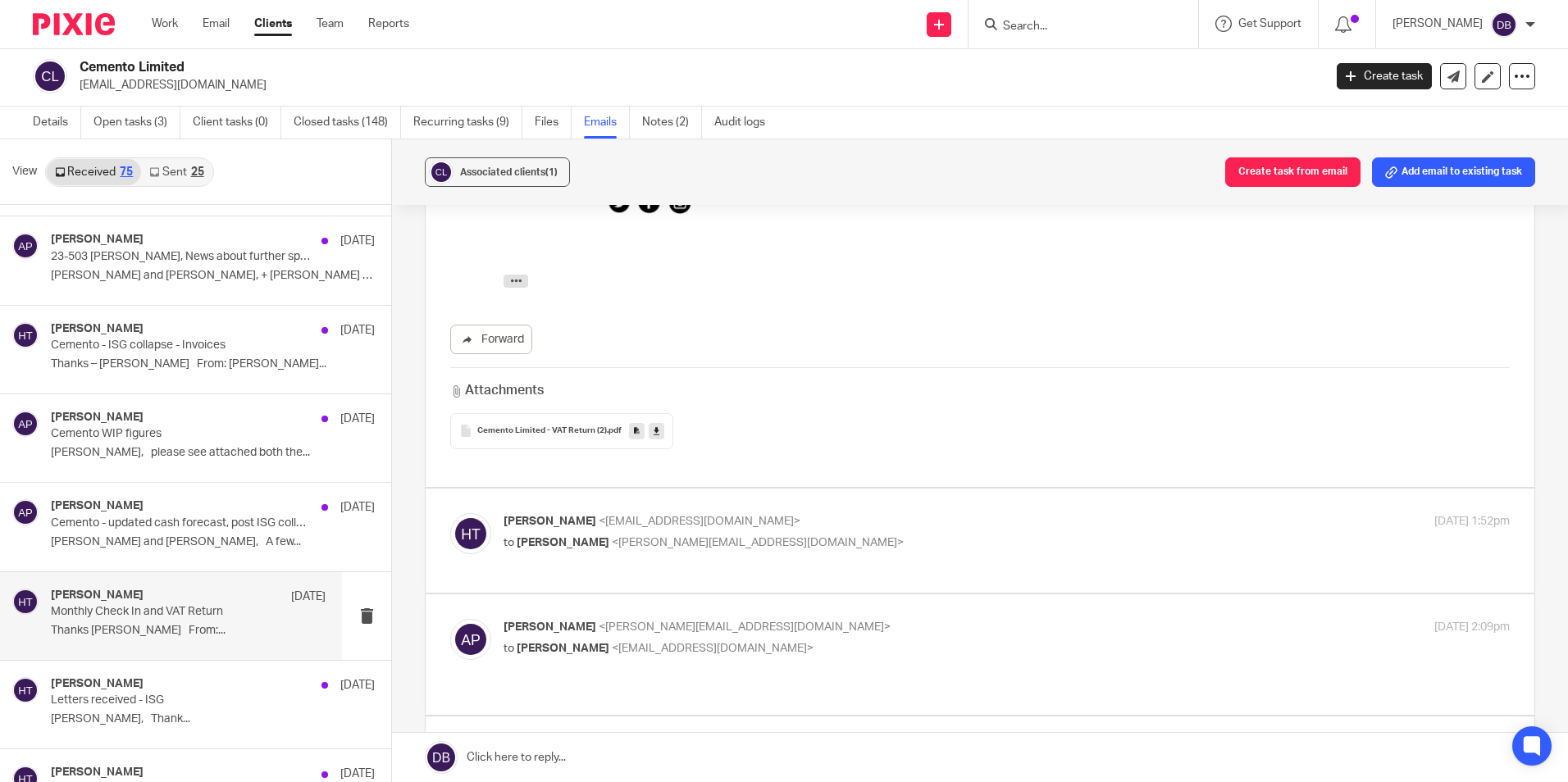
click at [851, 489] on label at bounding box center [979, 541] width 1108 height 104
click at [450, 512] on input "checkbox" at bounding box center [449, 512] width 1 height 1
checkbox input "true"
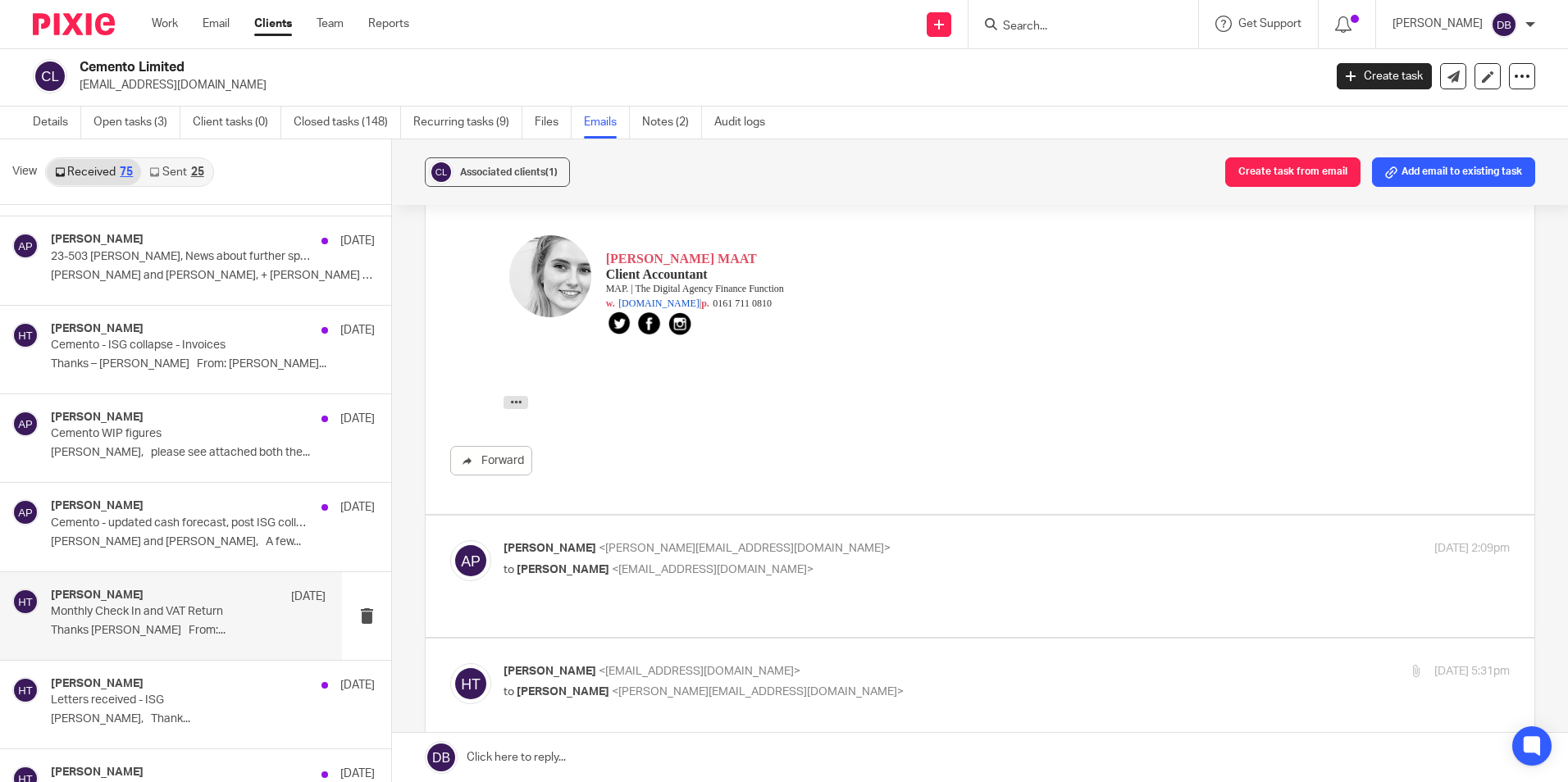
scroll to position [6314, 0]
click at [852, 561] on p "to [PERSON_NAME] <[EMAIL_ADDRESS][DOMAIN_NAME]>" at bounding box center [839, 570] width 671 height 17
checkbox input "true"
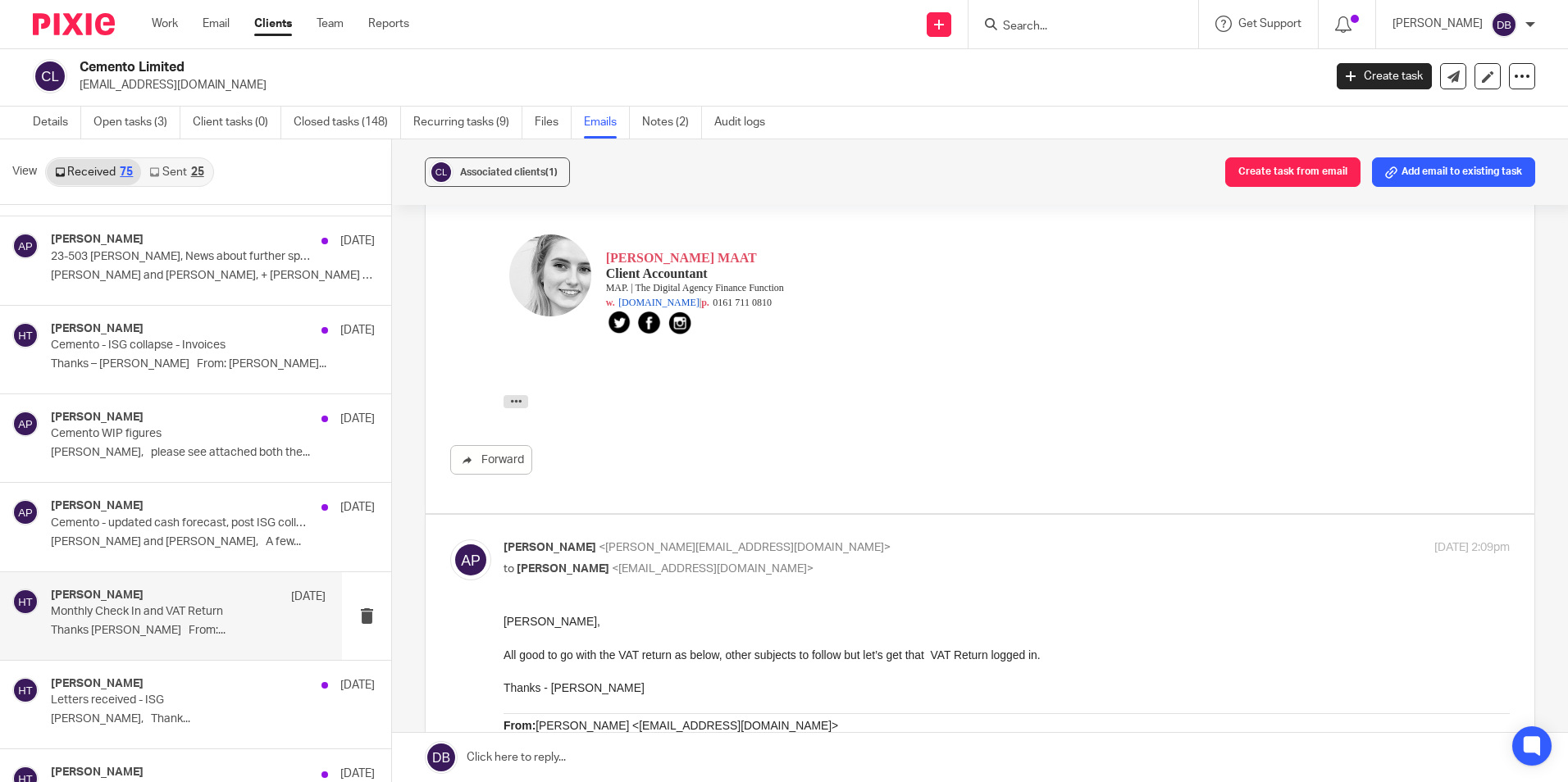
scroll to position [0, 0]
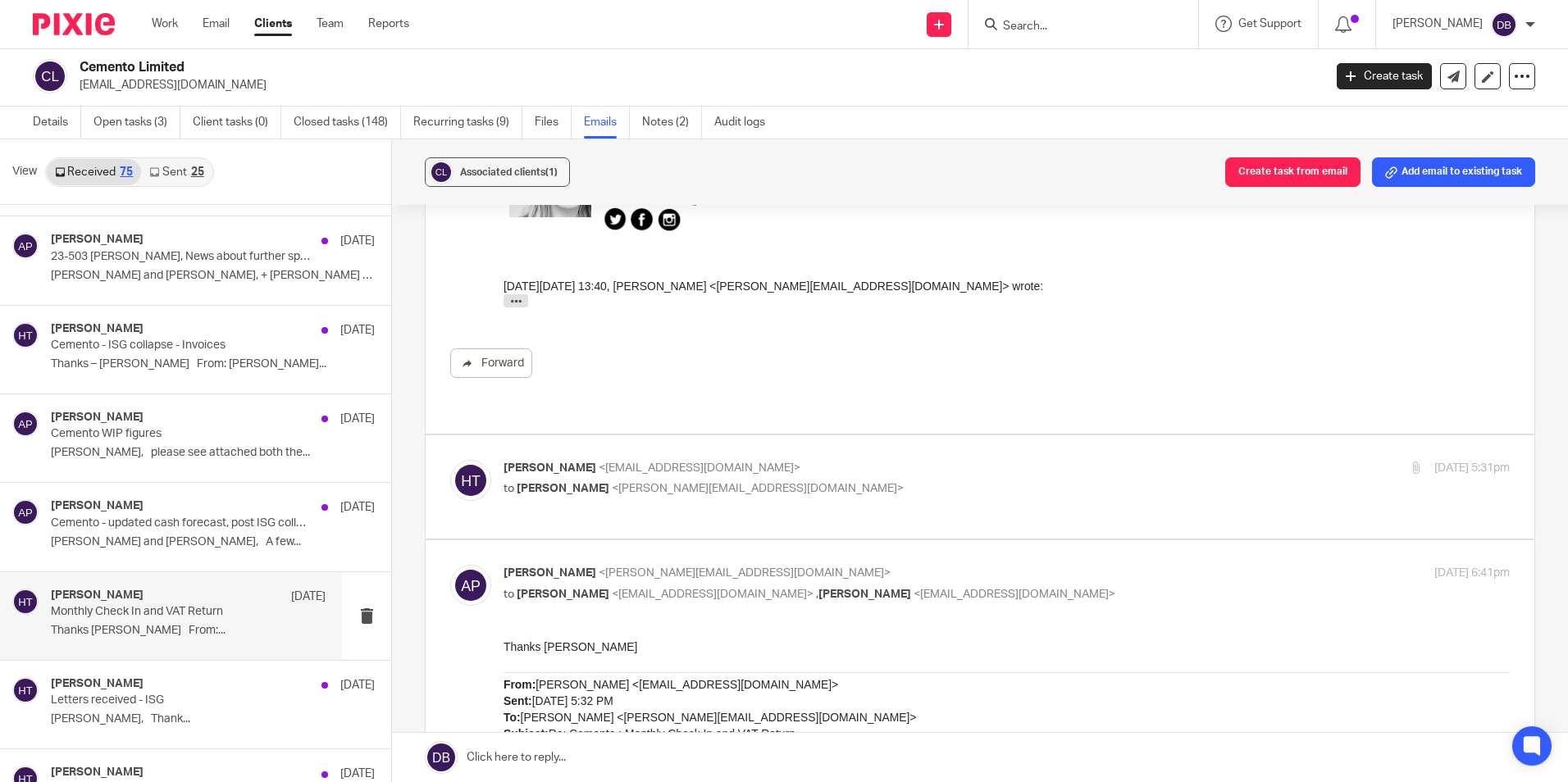
click at [850, 460] on p "[PERSON_NAME] <[EMAIL_ADDRESS][DOMAIN_NAME]>" at bounding box center [839, 468] width 671 height 17
checkbox input "true"
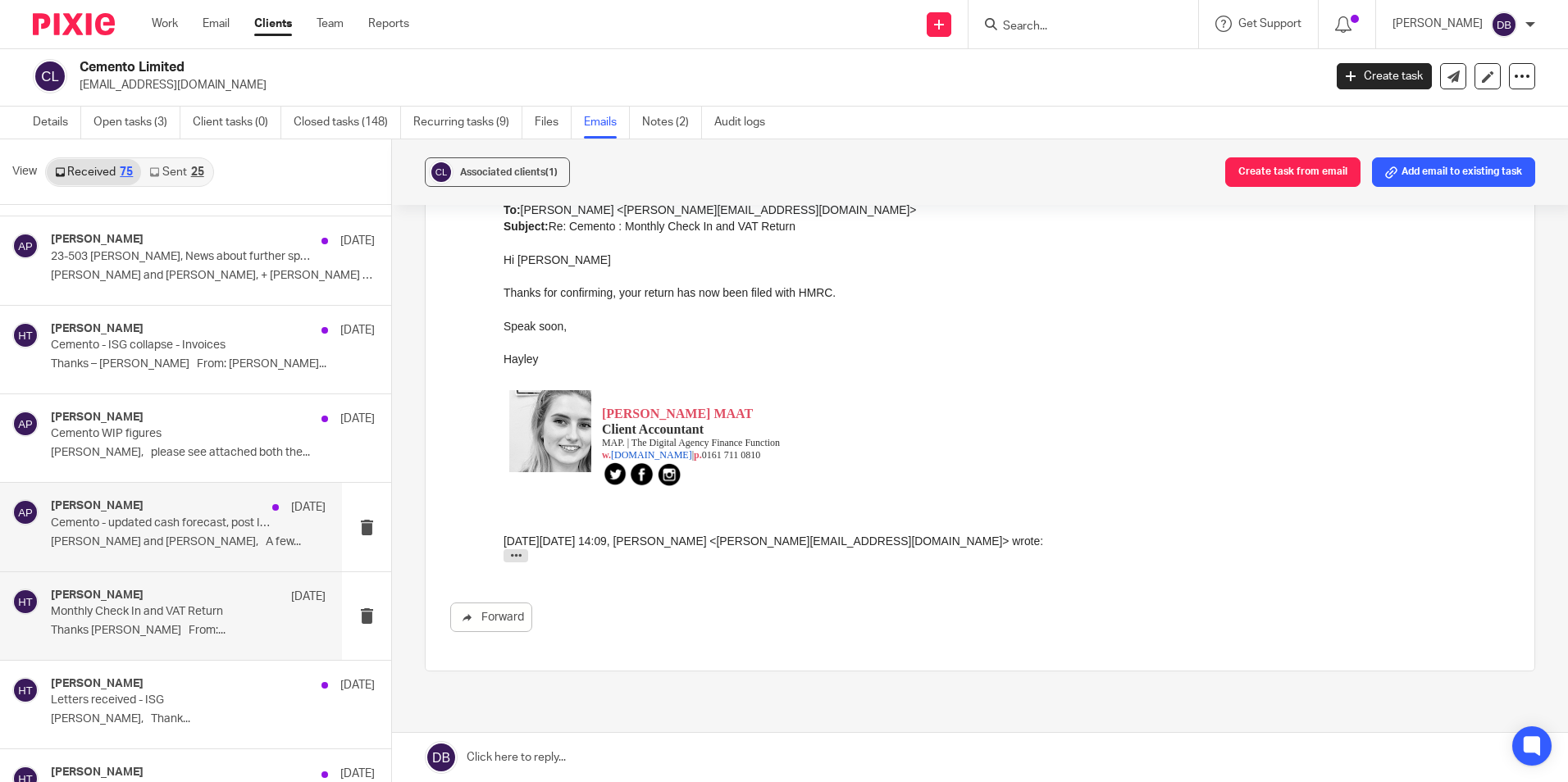
click at [185, 515] on div "[PERSON_NAME] [DATE]" at bounding box center [188, 507] width 275 height 16
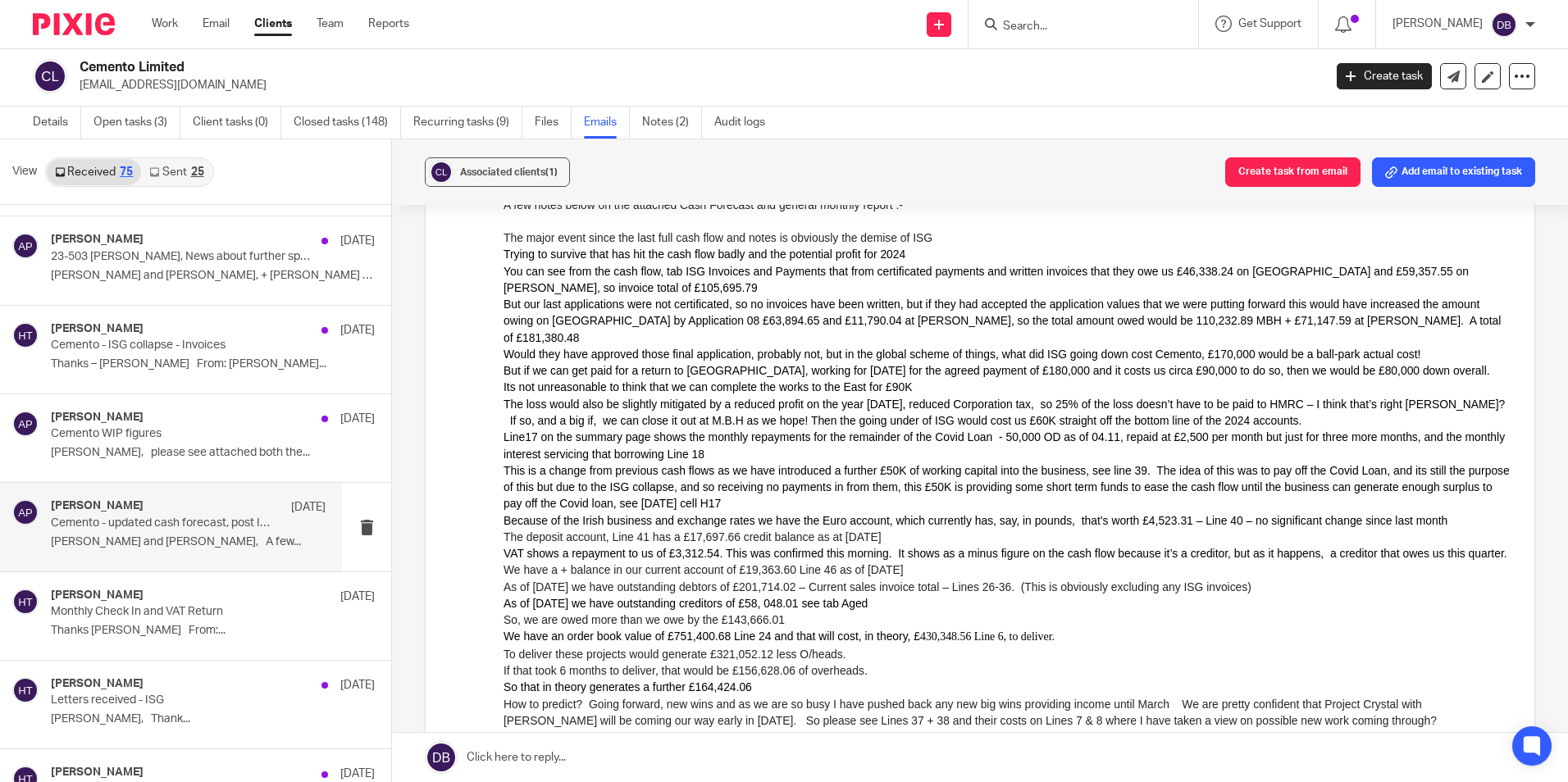
scroll to position [246, 0]
